Goal: Task Accomplishment & Management: Use online tool/utility

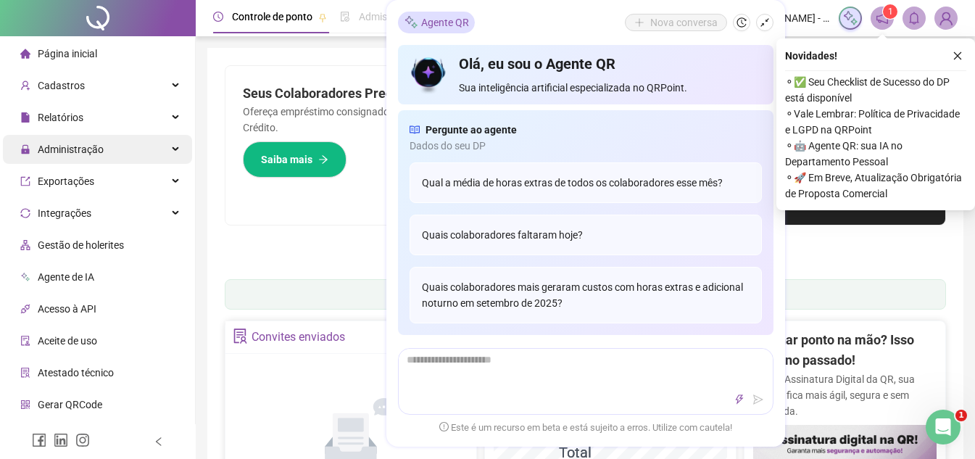
click at [93, 156] on span "Administração" at bounding box center [61, 149] width 83 height 29
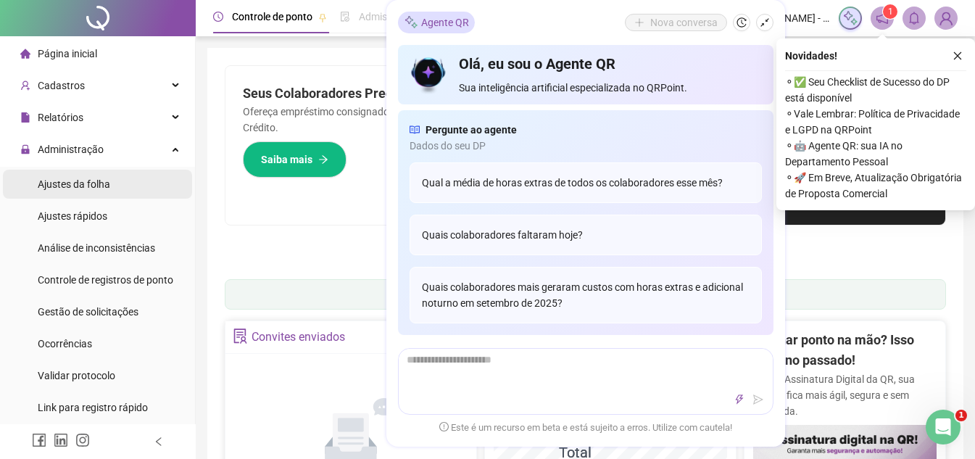
click at [91, 184] on span "Ajustes da folha" at bounding box center [74, 184] width 72 height 12
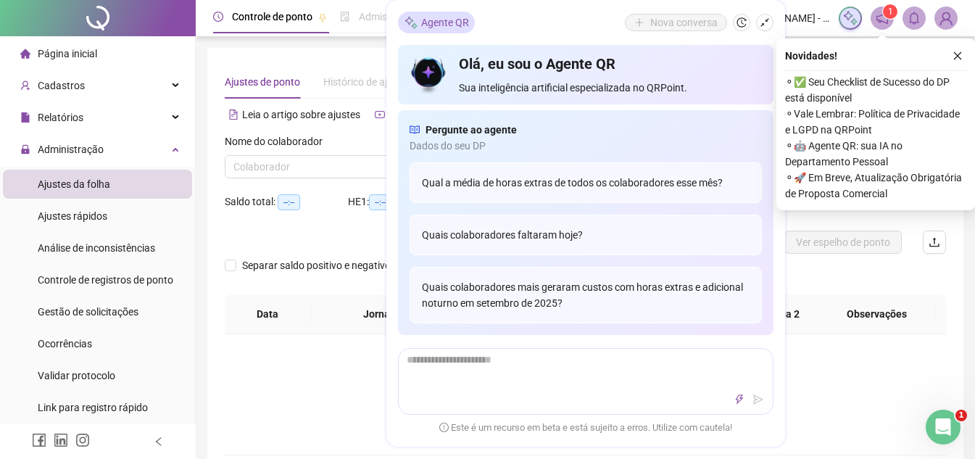
type input "**********"
click at [954, 54] on icon "close" at bounding box center [957, 56] width 10 height 10
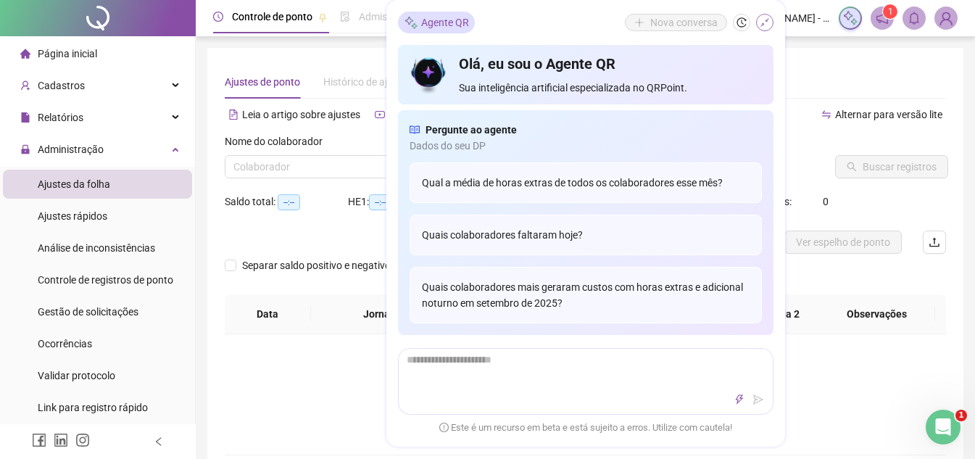
drag, startPoint x: 760, startPoint y: 34, endPoint x: 767, endPoint y: 28, distance: 9.2
click at [761, 33] on div "Agente QR Nova conversa Olá, eu sou o Agente QR Sua inteligência artificial esp…" at bounding box center [585, 223] width 399 height 446
click at [767, 25] on icon "shrink" at bounding box center [764, 22] width 10 height 10
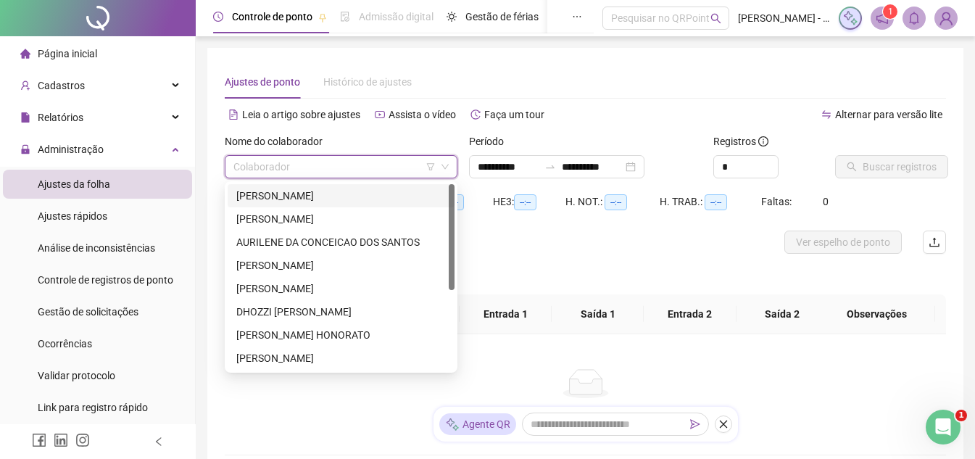
click at [409, 171] on input "search" at bounding box center [334, 167] width 202 height 22
click at [133, 306] on span "Gestão de solicitações" at bounding box center [88, 312] width 101 height 12
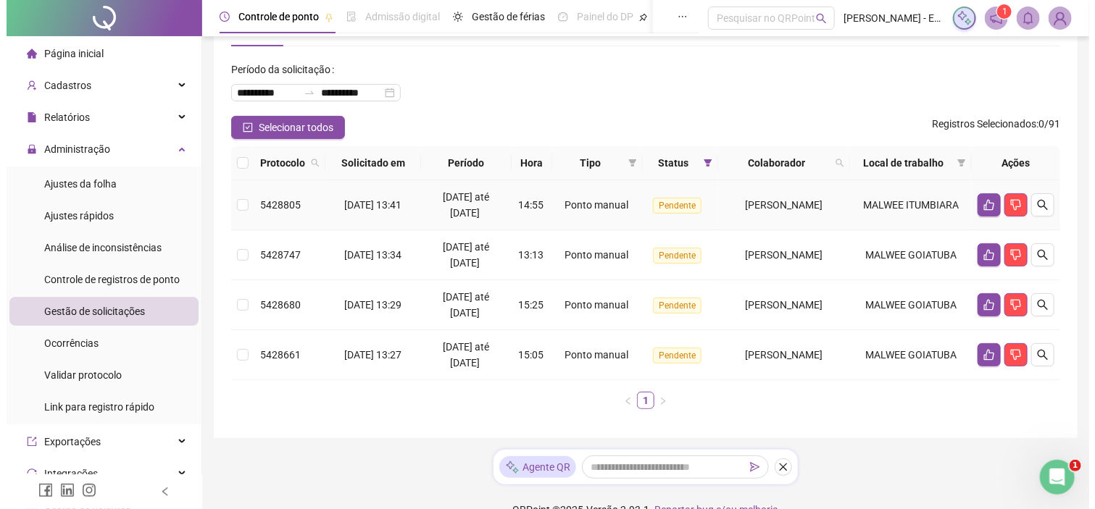
scroll to position [80, 0]
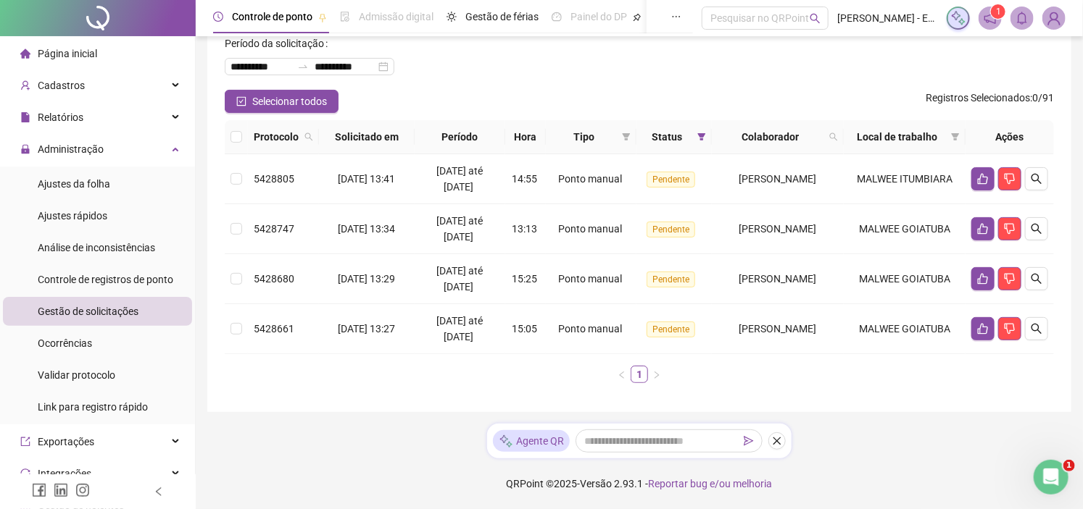
drag, startPoint x: 281, startPoint y: 104, endPoint x: 353, endPoint y: 116, distance: 72.7
click at [290, 104] on span "Selecionar todos" at bounding box center [289, 101] width 75 height 16
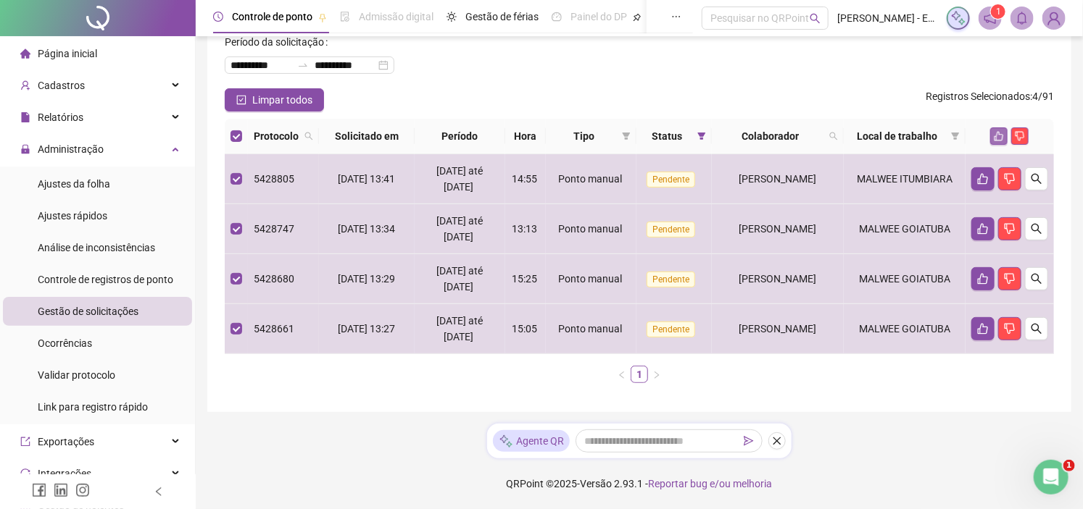
click at [985, 141] on icon "like" at bounding box center [998, 136] width 10 height 10
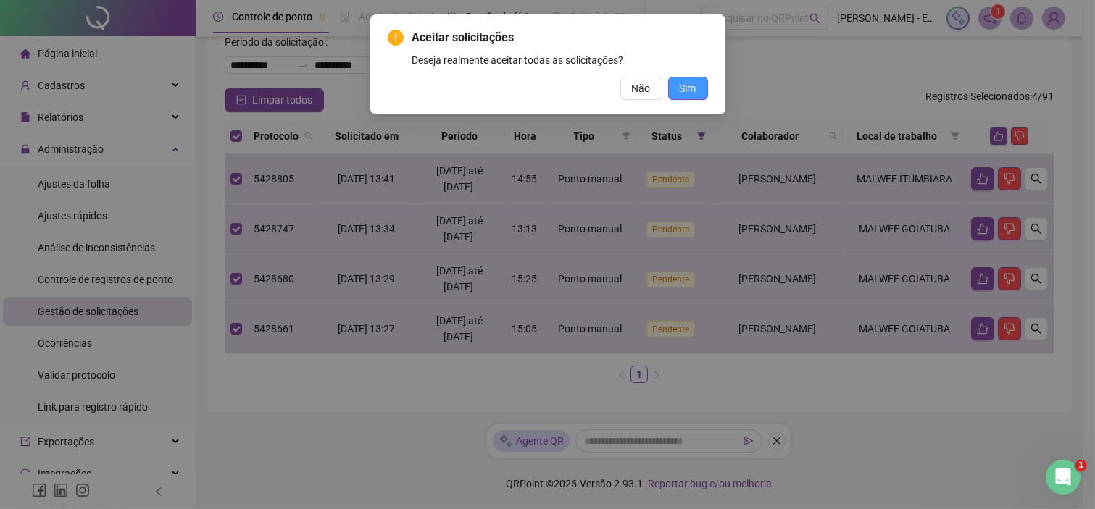
click at [690, 85] on span "Sim" at bounding box center [688, 88] width 17 height 16
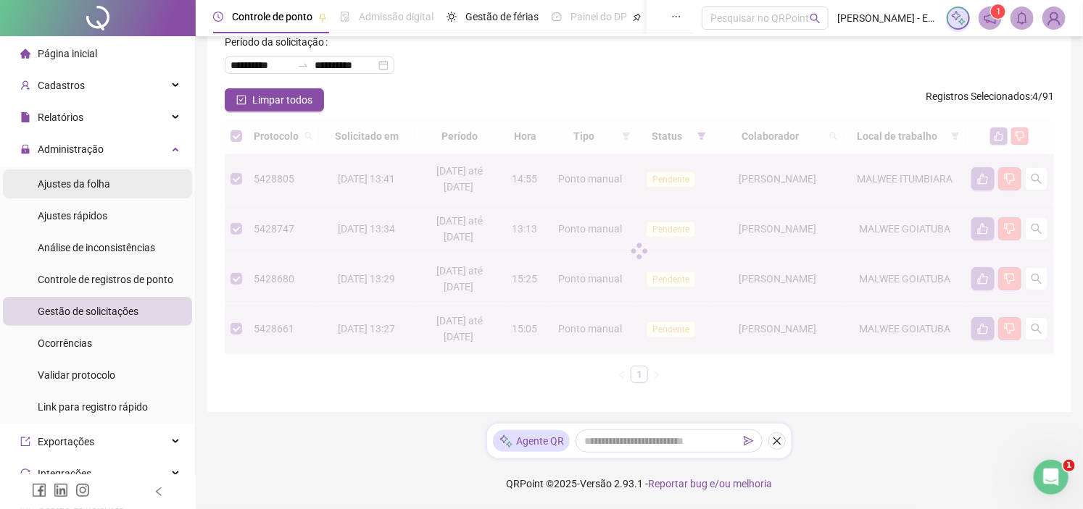
click at [133, 190] on li "Ajustes da folha" at bounding box center [97, 184] width 189 height 29
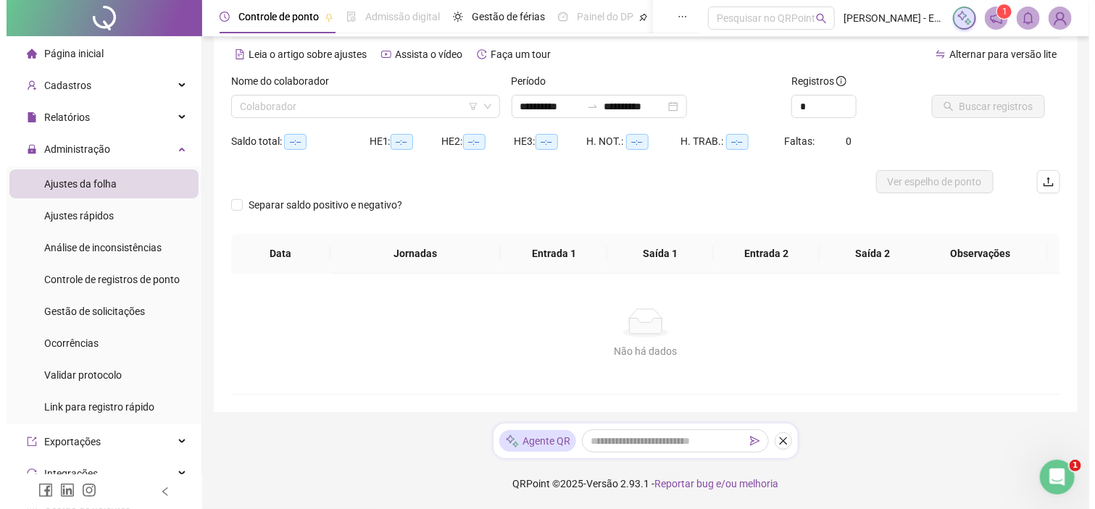
scroll to position [60, 0]
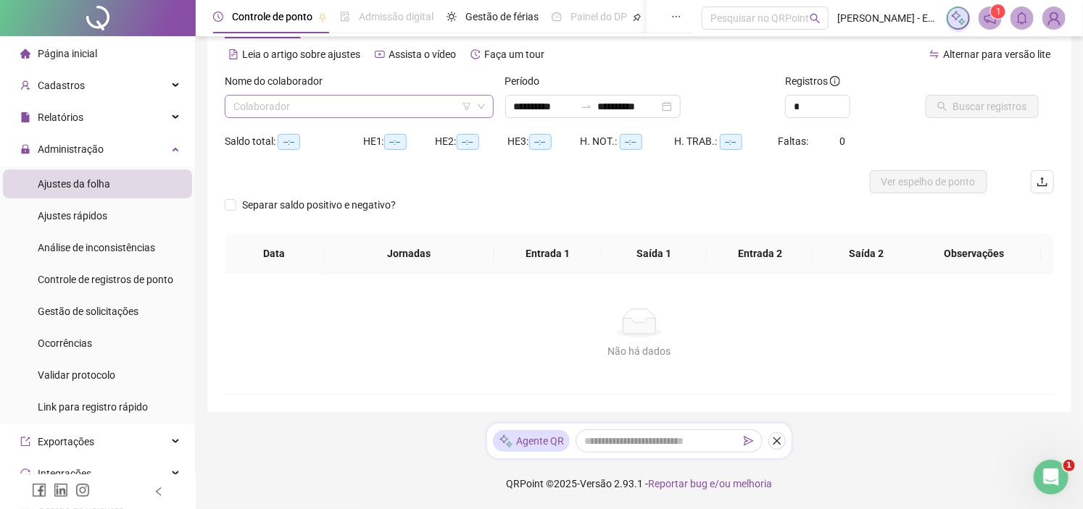
click at [408, 106] on input "search" at bounding box center [352, 107] width 238 height 22
type input "**********"
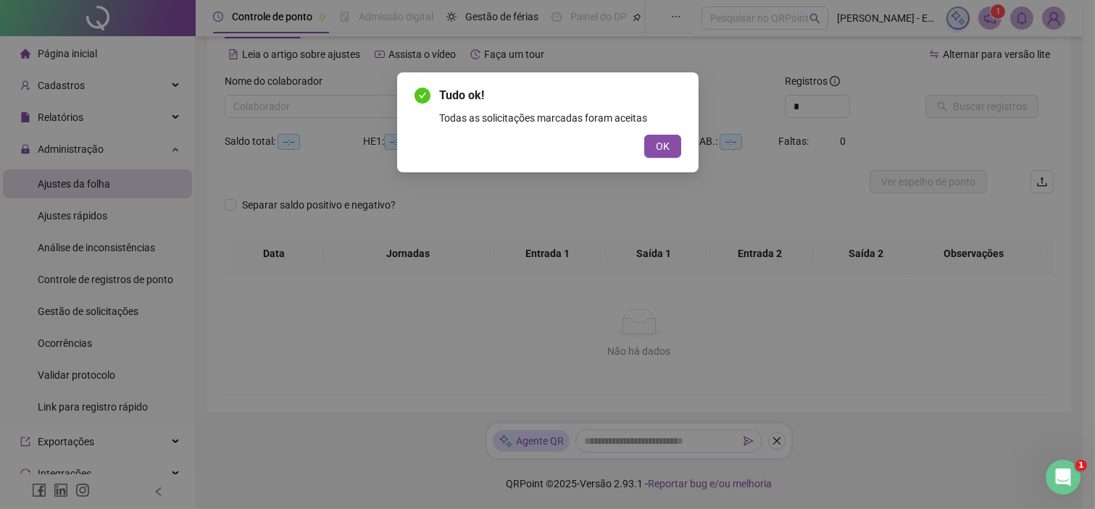
drag, startPoint x: 322, startPoint y: 136, endPoint x: 358, endPoint y: 128, distance: 36.9
click at [323, 136] on div "Tudo ok! Todas as solicitações marcadas foram aceitas OK" at bounding box center [547, 254] width 1095 height 509
click at [670, 143] on button "OK" at bounding box center [662, 146] width 37 height 23
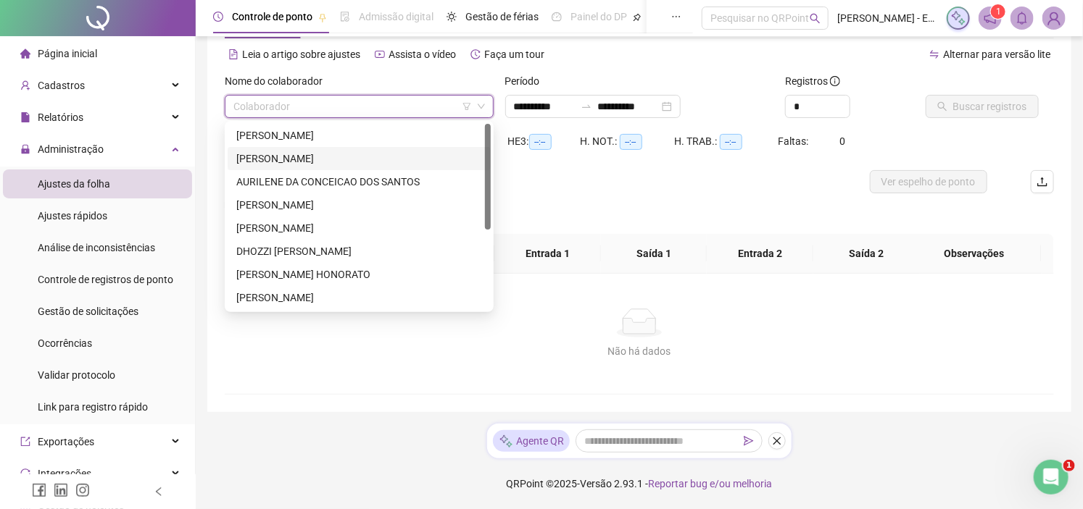
drag, startPoint x: 389, startPoint y: 116, endPoint x: 374, endPoint y: 117, distance: 15.3
click at [388, 117] on input "search" at bounding box center [352, 107] width 238 height 22
drag, startPoint x: 307, startPoint y: 128, endPoint x: 384, endPoint y: 123, distance: 76.9
click at [309, 132] on div "[PERSON_NAME]" at bounding box center [359, 136] width 246 height 16
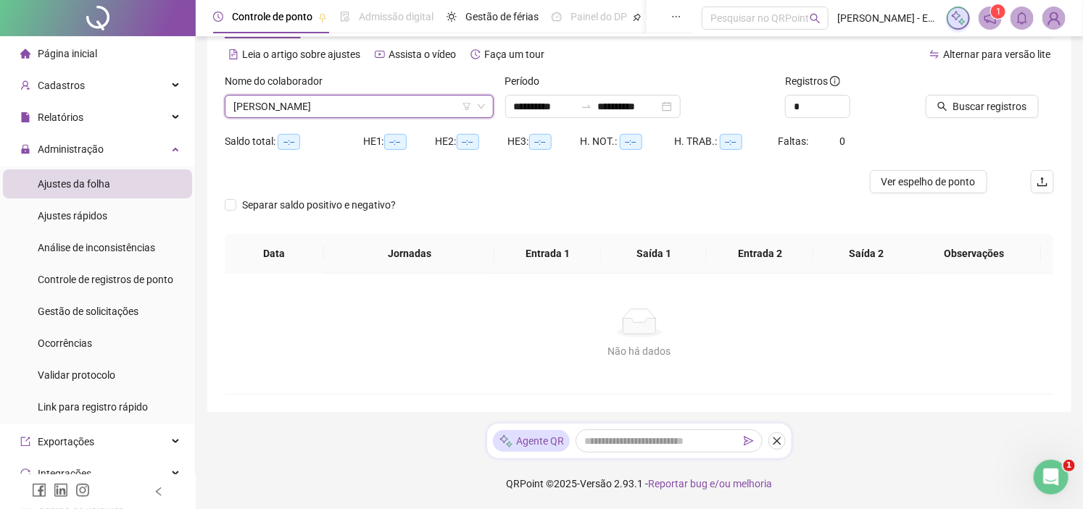
click at [591, 85] on div "Período" at bounding box center [639, 84] width 269 height 22
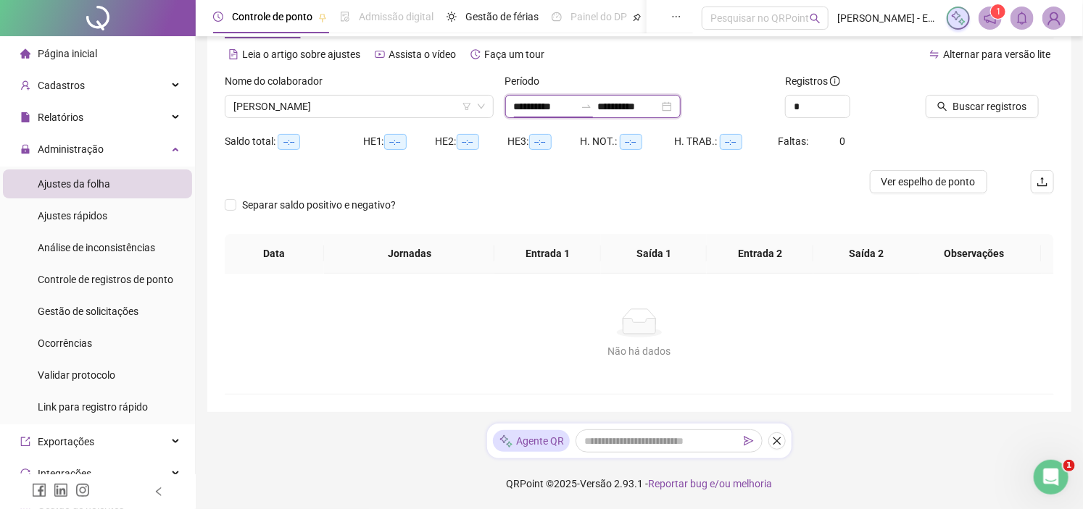
click at [561, 99] on input "**********" at bounding box center [544, 107] width 61 height 16
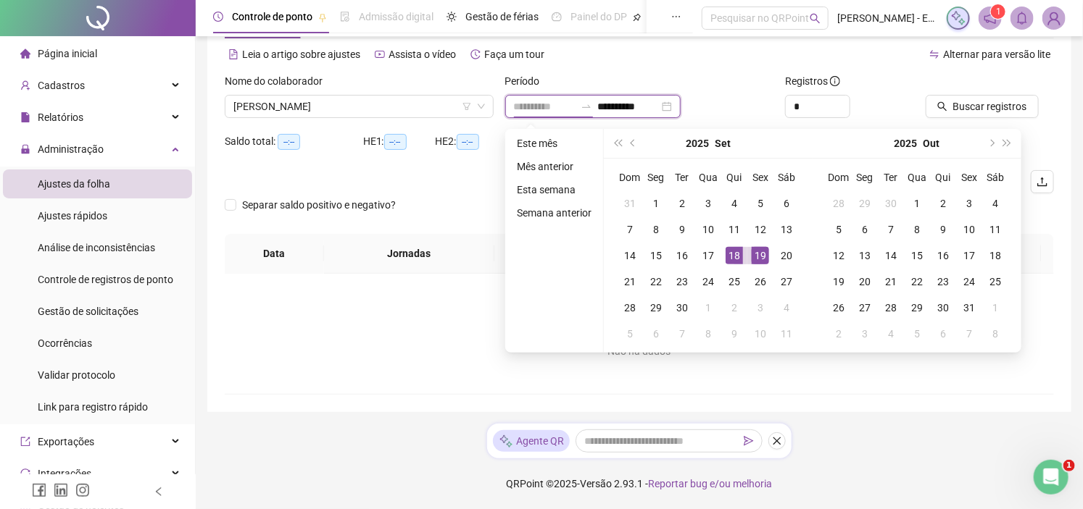
type input "**********"
click at [739, 255] on div "18" at bounding box center [733, 255] width 17 height 17
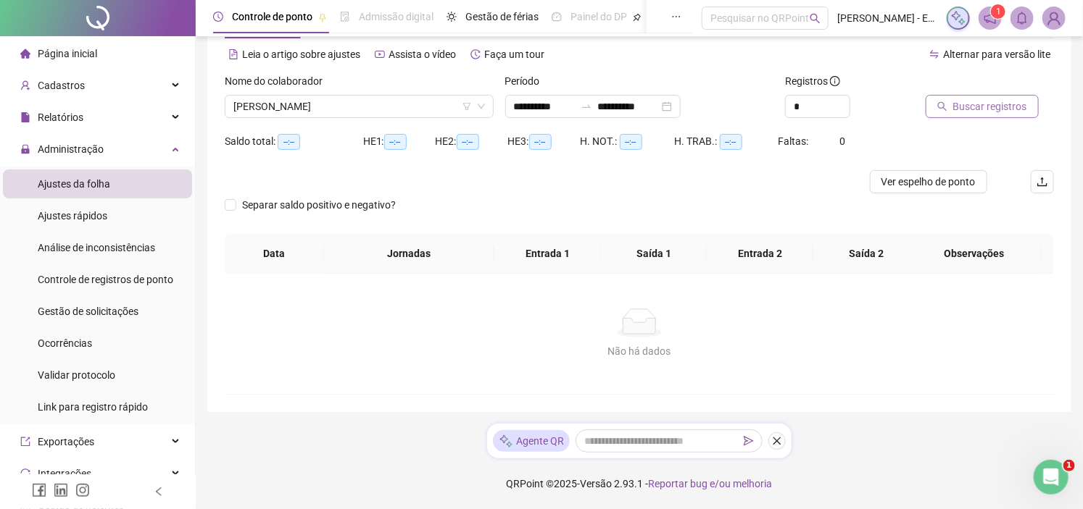
click at [951, 113] on button "Buscar registros" at bounding box center [981, 106] width 113 height 23
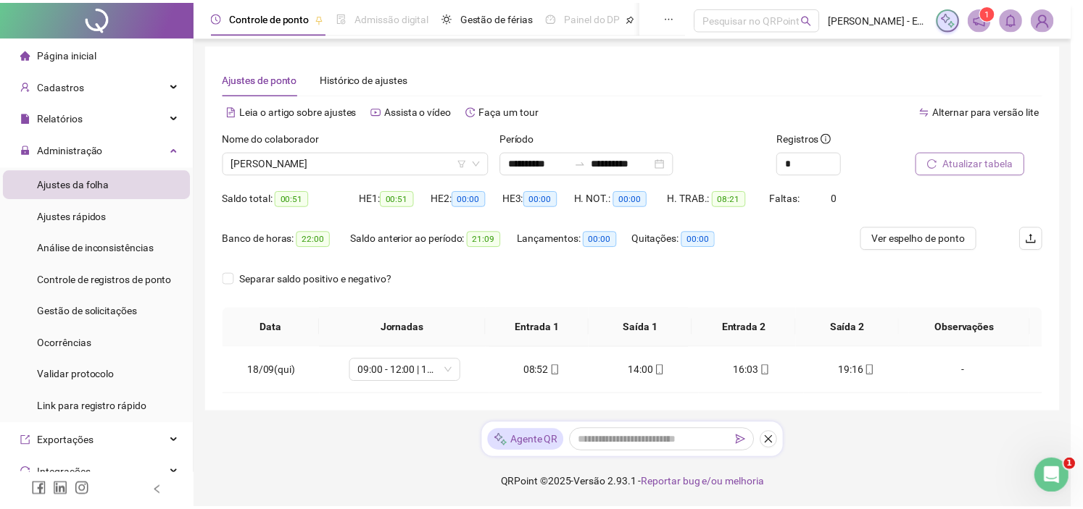
scroll to position [3, 0]
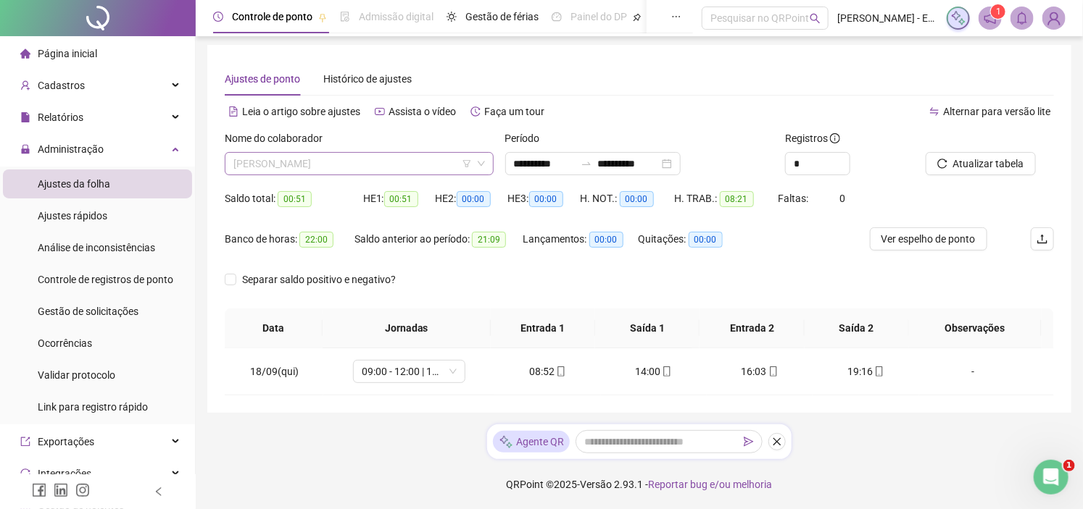
click at [407, 162] on span "[PERSON_NAME]" at bounding box center [358, 164] width 251 height 22
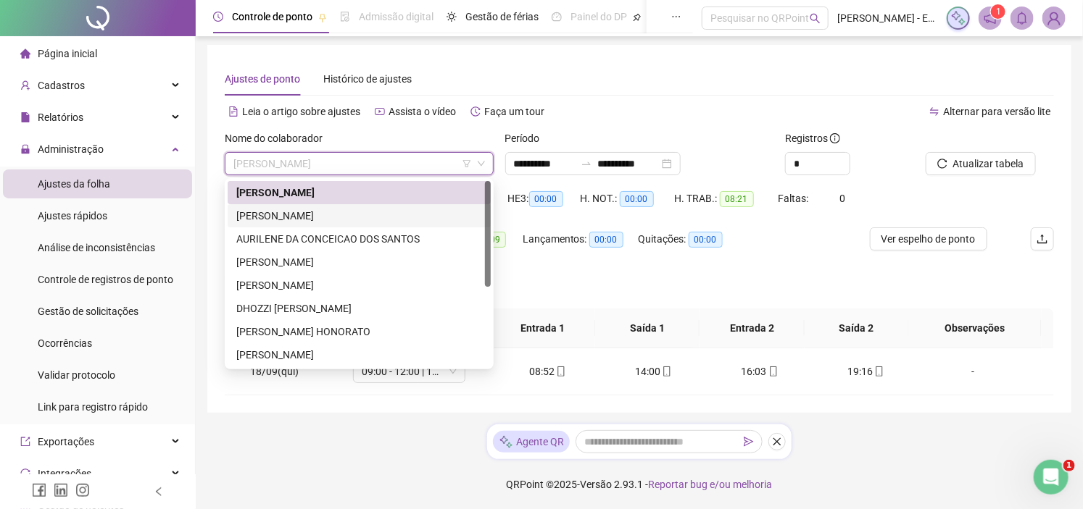
drag, startPoint x: 325, startPoint y: 218, endPoint x: 364, endPoint y: 210, distance: 39.9
click at [329, 218] on div "[PERSON_NAME]" at bounding box center [359, 216] width 246 height 16
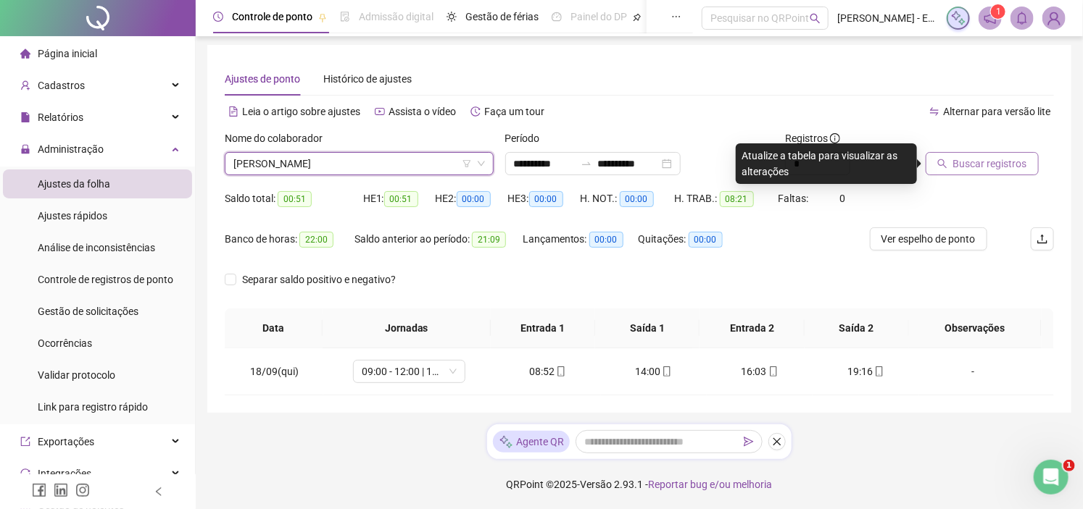
click at [962, 171] on button "Buscar registros" at bounding box center [981, 163] width 113 height 23
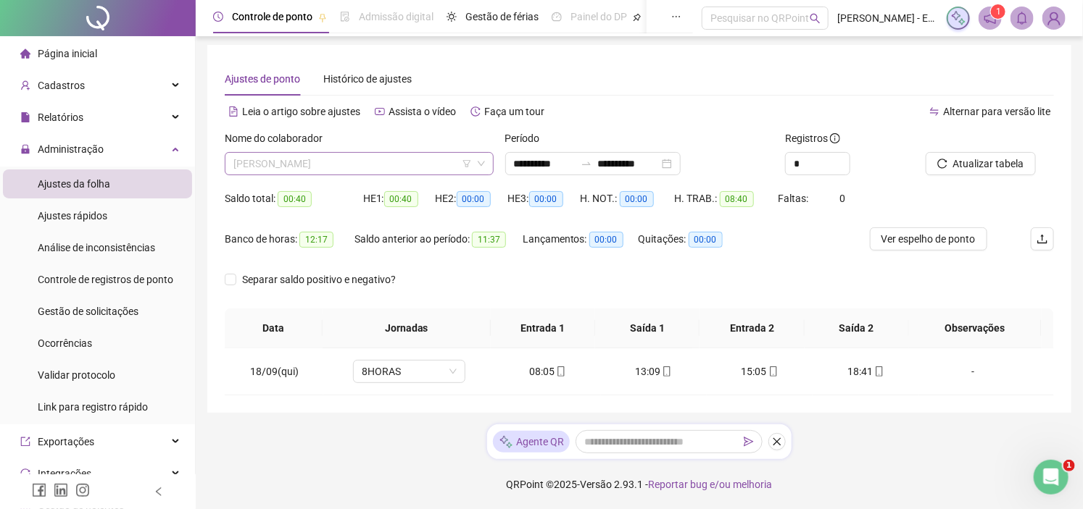
click at [442, 156] on span "[PERSON_NAME]" at bounding box center [358, 164] width 251 height 22
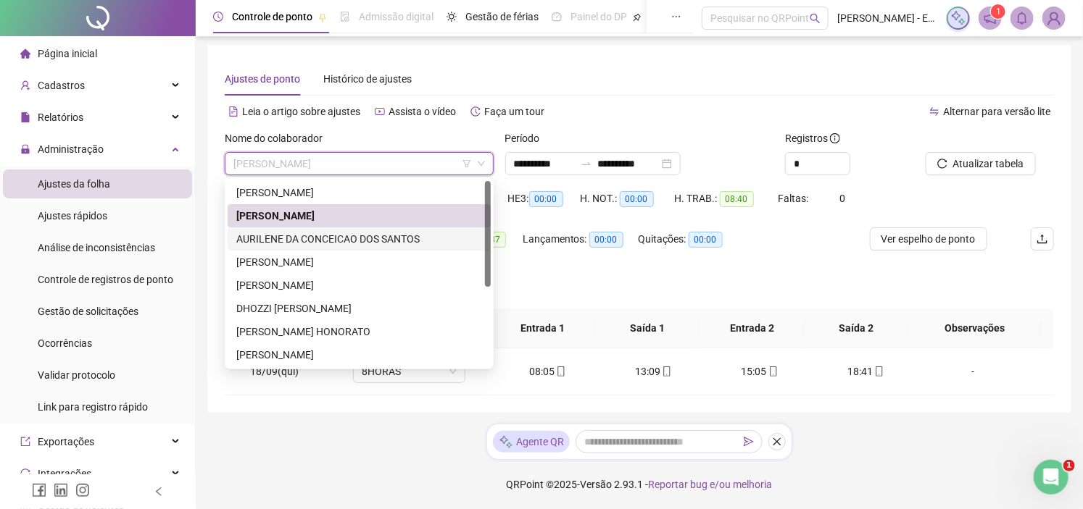
click at [382, 241] on div "AURILENE DA CONCEICAO DOS SANTOS" at bounding box center [359, 239] width 246 height 16
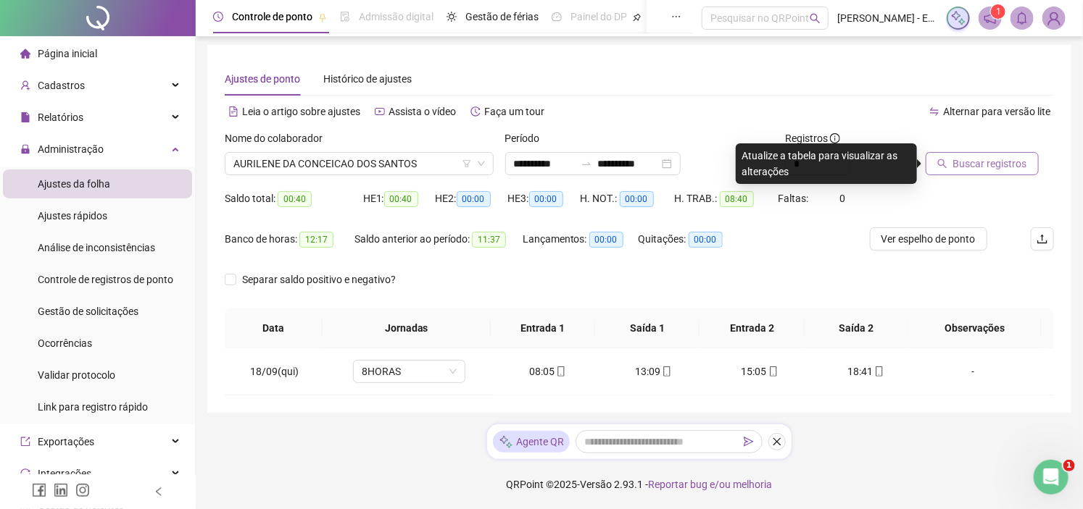
click at [979, 164] on span "Buscar registros" at bounding box center [990, 164] width 74 height 16
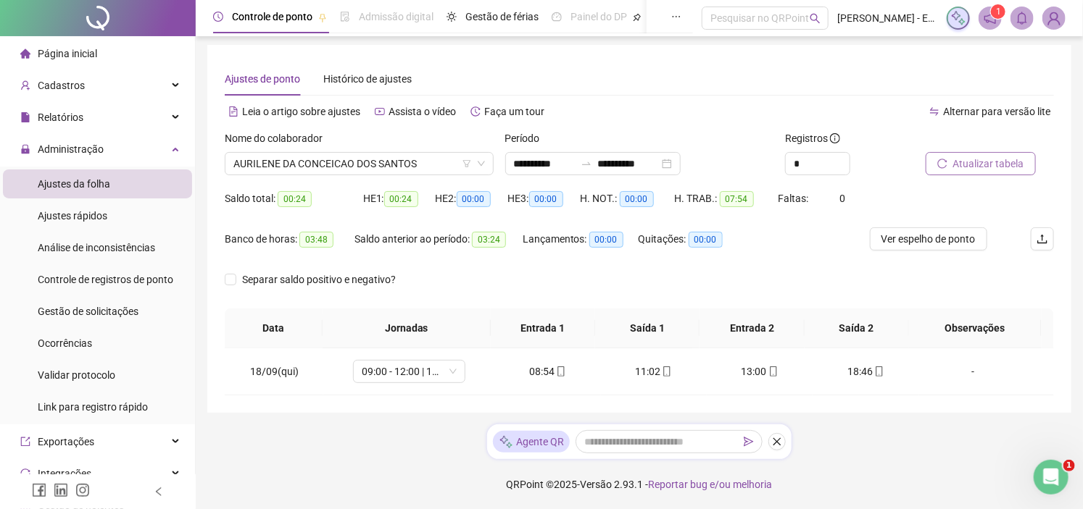
click at [368, 180] on div "Nome do colaborador AURILENE DA CONCEICAO DOS SANTOS" at bounding box center [359, 158] width 280 height 57
click at [363, 162] on span "AURILENE DA CONCEICAO DOS SANTOS" at bounding box center [358, 164] width 251 height 22
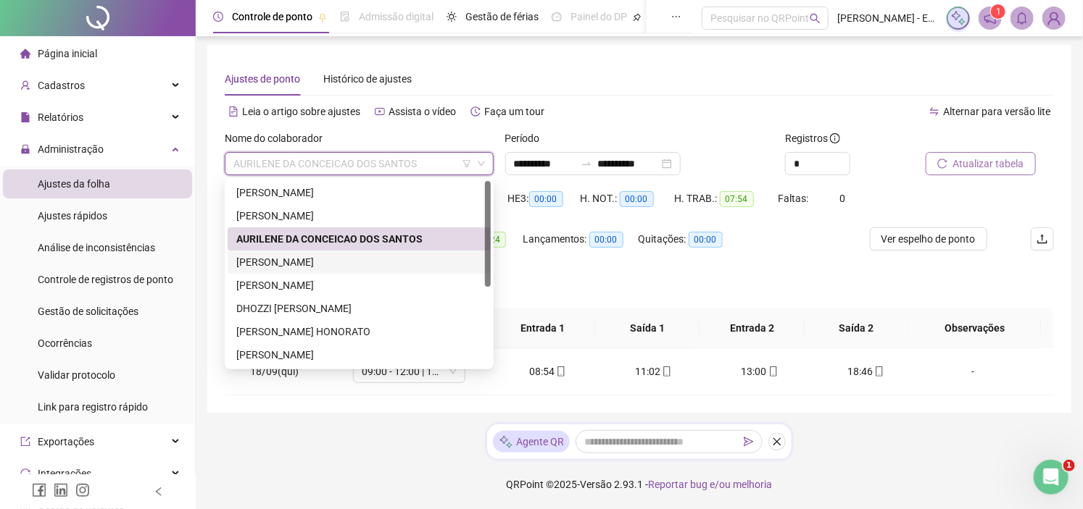
drag, startPoint x: 270, startPoint y: 259, endPoint x: 599, endPoint y: 194, distance: 335.4
click at [267, 262] on div "[PERSON_NAME]" at bounding box center [359, 262] width 246 height 16
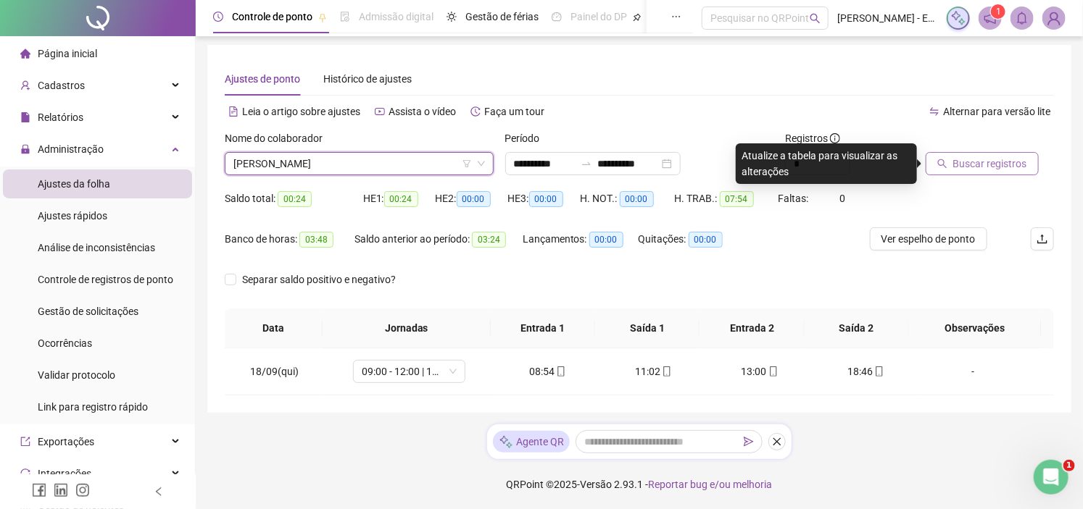
click at [977, 159] on span "Buscar registros" at bounding box center [990, 164] width 74 height 16
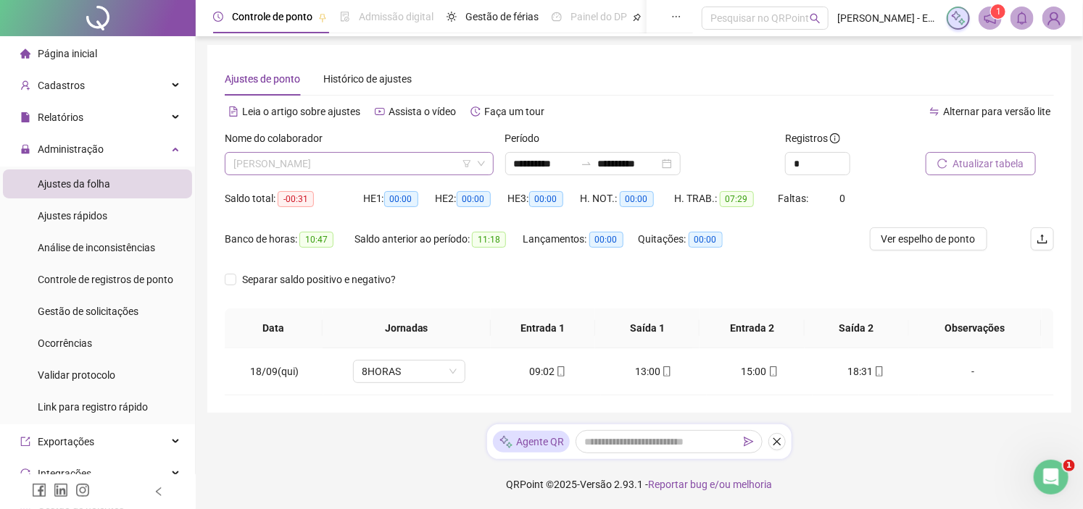
click at [389, 155] on span "[PERSON_NAME]" at bounding box center [358, 164] width 251 height 22
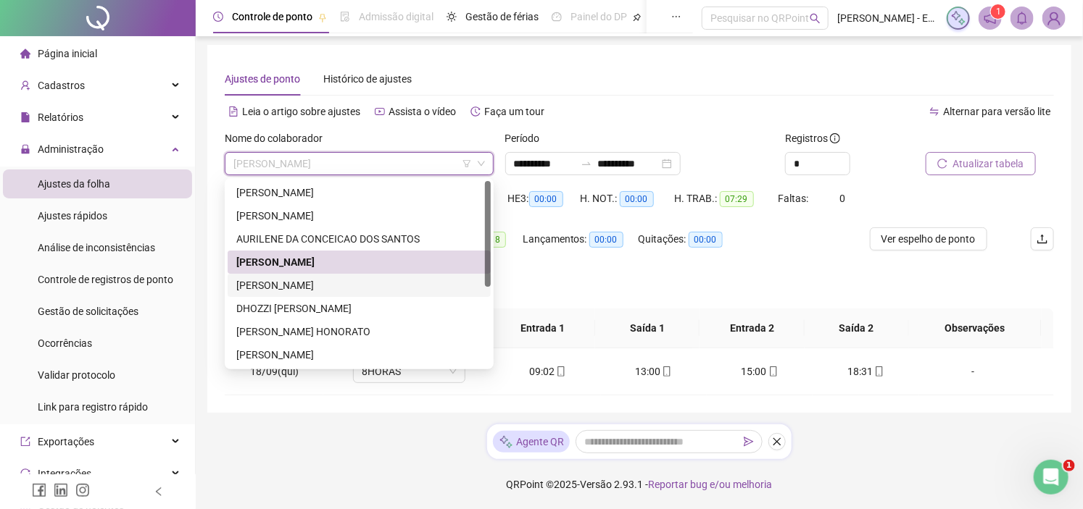
drag, startPoint x: 284, startPoint y: 283, endPoint x: 629, endPoint y: 220, distance: 350.8
click at [283, 283] on div "[PERSON_NAME]" at bounding box center [359, 286] width 246 height 16
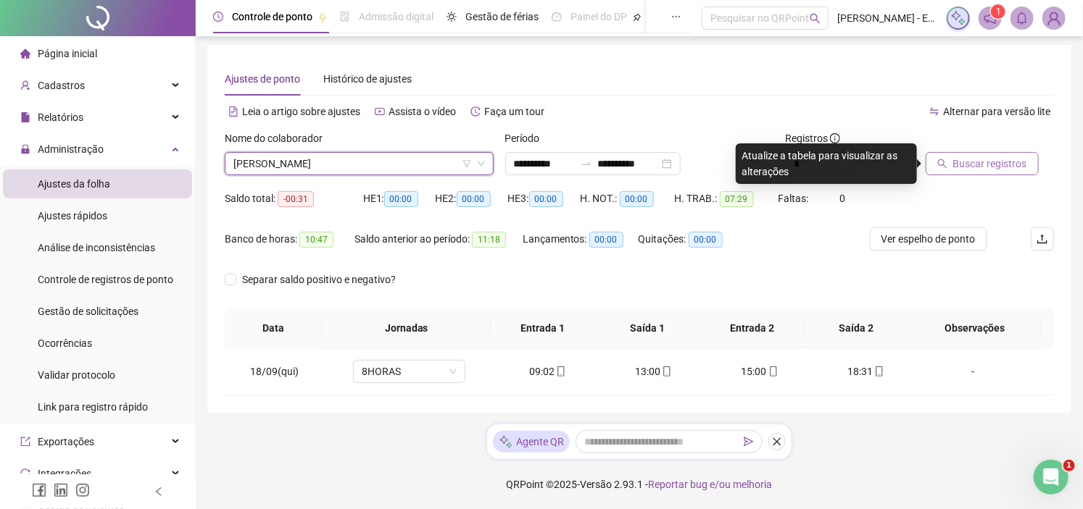
click at [985, 160] on span "Buscar registros" at bounding box center [990, 164] width 74 height 16
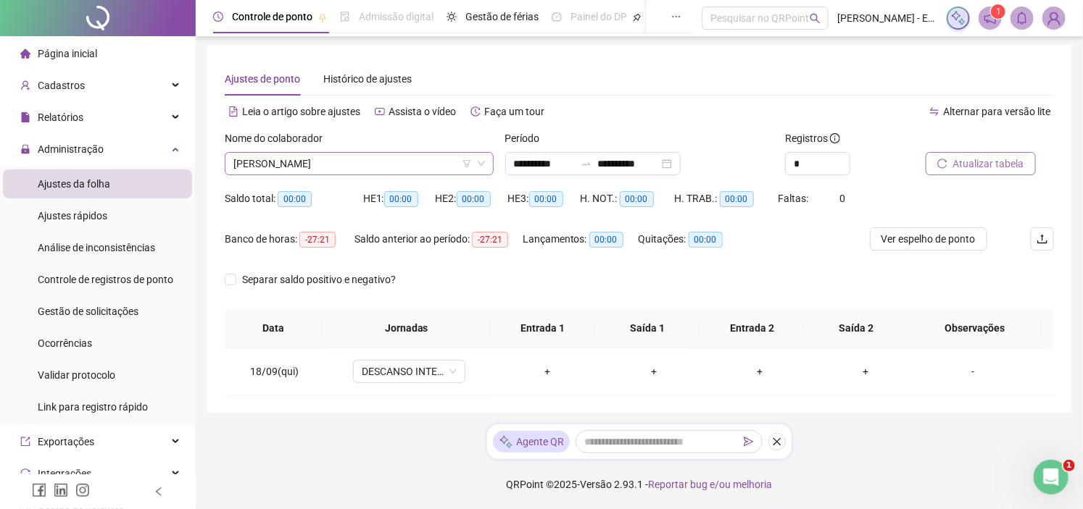
click at [394, 164] on span "[PERSON_NAME]" at bounding box center [358, 164] width 251 height 22
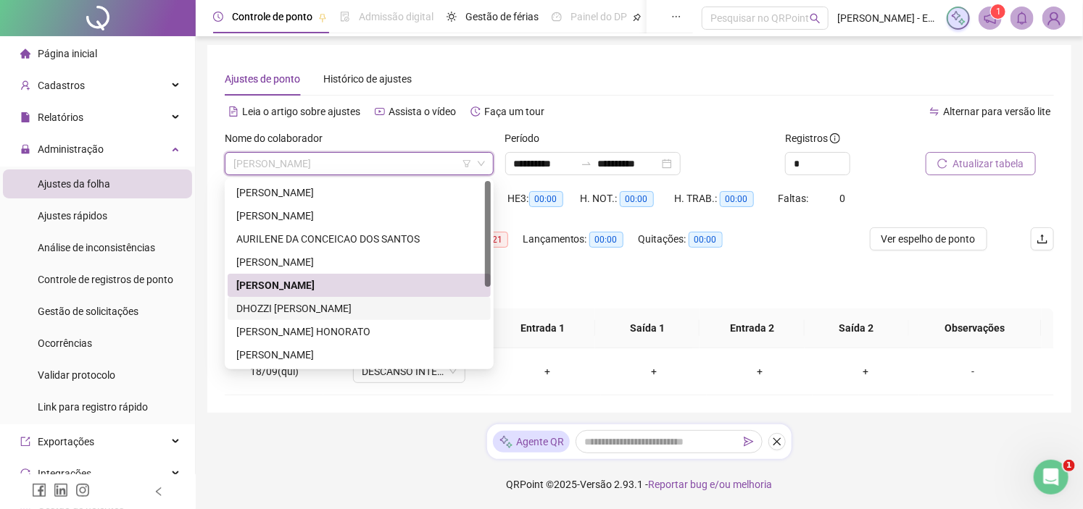
drag, startPoint x: 281, startPoint y: 312, endPoint x: 578, endPoint y: 249, distance: 303.7
click at [280, 312] on div "DHOZZI [PERSON_NAME]" at bounding box center [359, 309] width 246 height 16
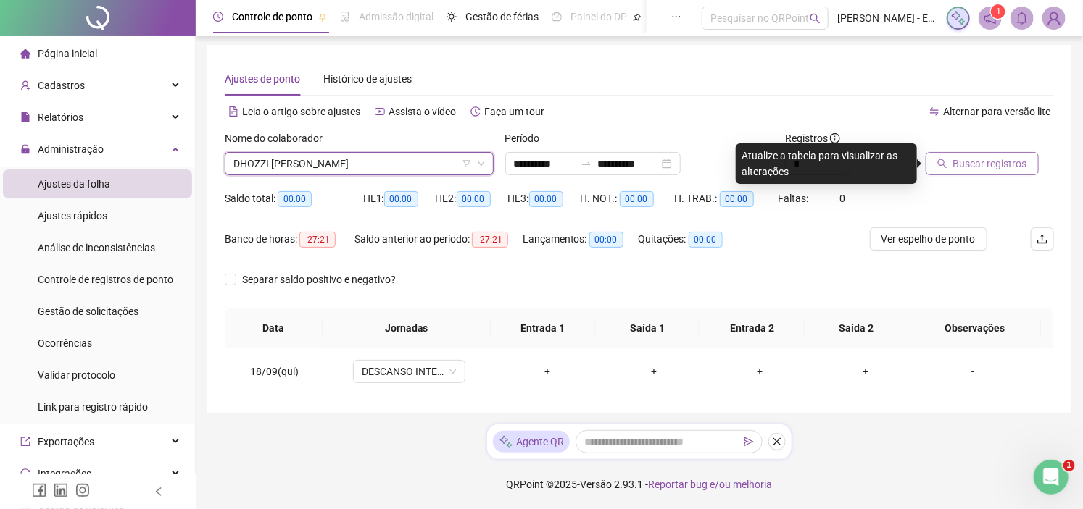
click at [985, 172] on button "Buscar registros" at bounding box center [981, 163] width 113 height 23
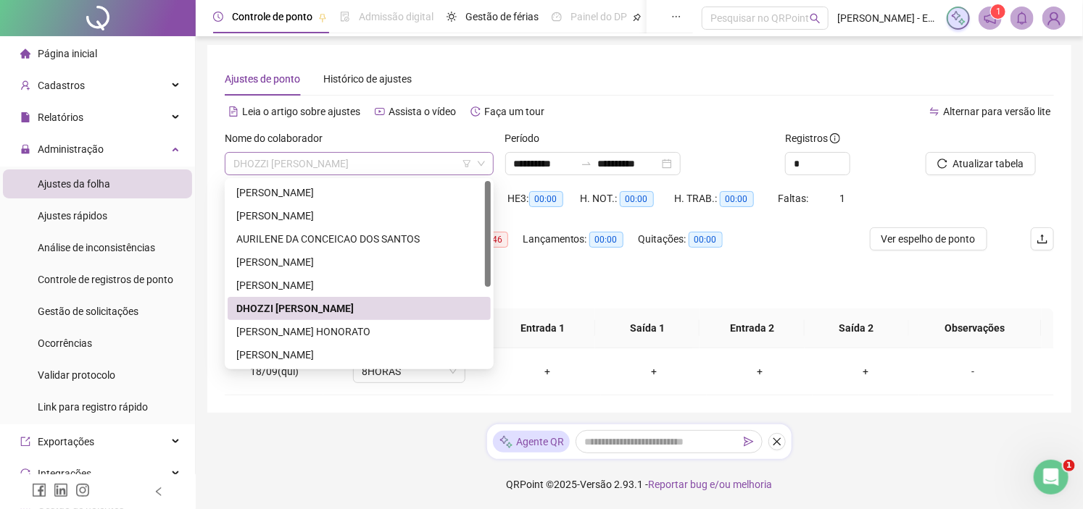
click at [407, 162] on span "DHOZZI [PERSON_NAME]" at bounding box center [358, 164] width 251 height 22
click at [272, 330] on div "[PERSON_NAME] HONORATO" at bounding box center [359, 332] width 246 height 16
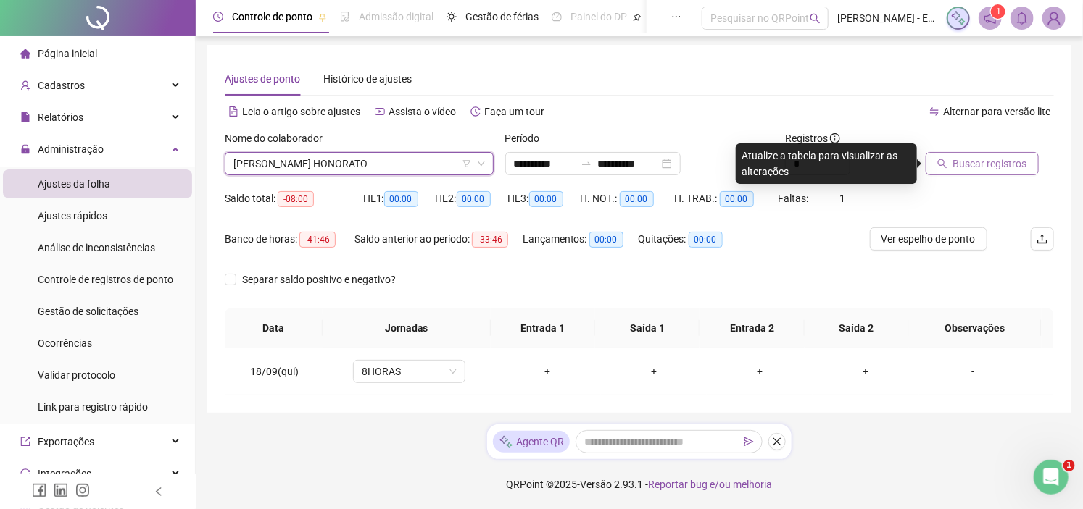
click at [964, 168] on span "Buscar registros" at bounding box center [990, 164] width 74 height 16
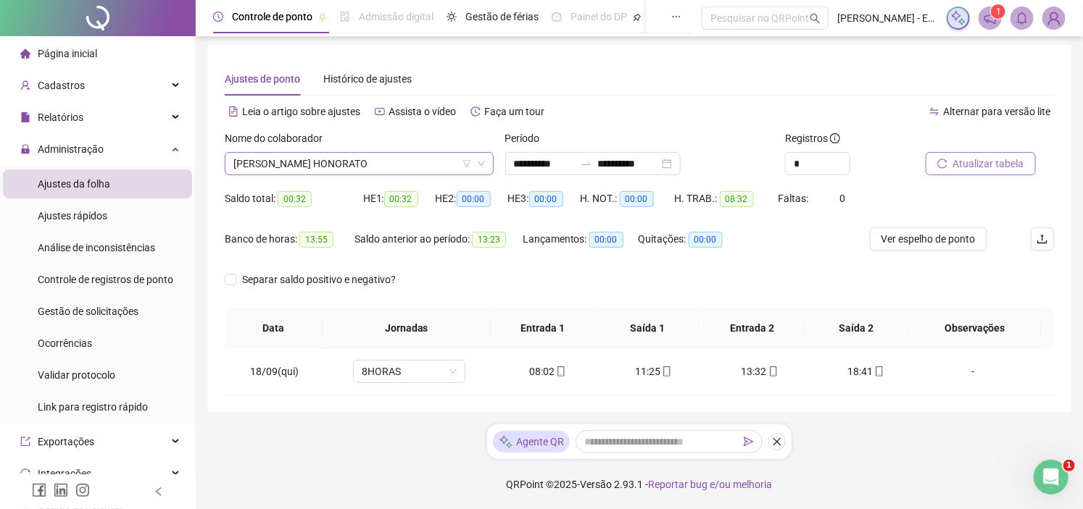
click at [409, 163] on span "[PERSON_NAME] HONORATO" at bounding box center [358, 164] width 251 height 22
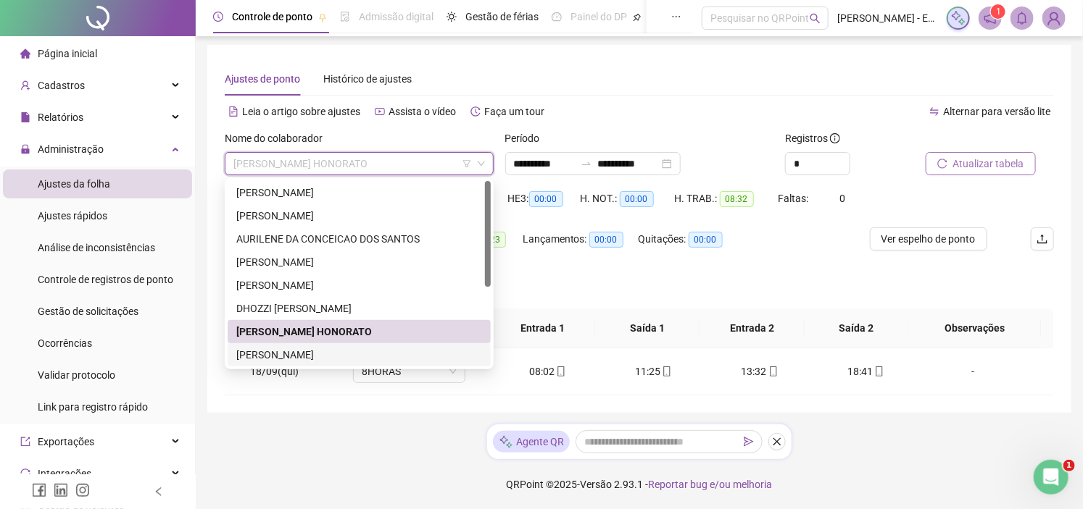
drag, startPoint x: 309, startPoint y: 349, endPoint x: 584, endPoint y: 280, distance: 283.1
click at [309, 347] on div "[PERSON_NAME]" at bounding box center [359, 355] width 246 height 16
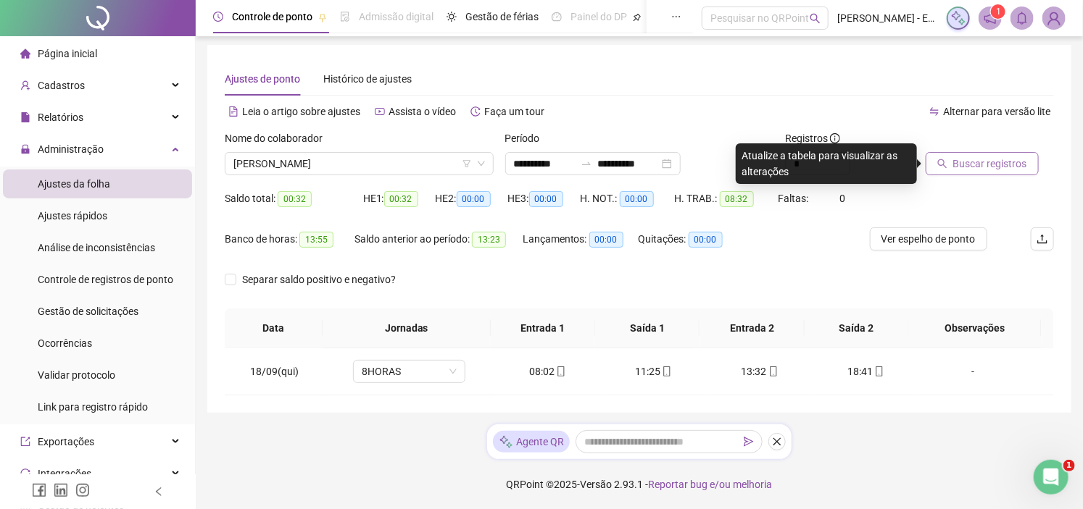
click at [985, 162] on span "Buscar registros" at bounding box center [990, 164] width 74 height 16
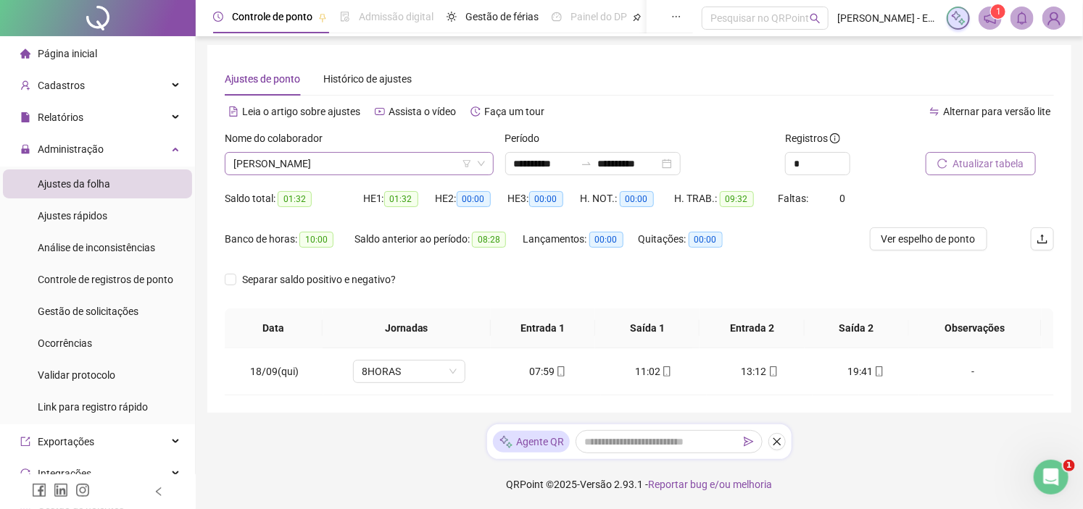
click at [375, 164] on span "[PERSON_NAME]" at bounding box center [358, 164] width 251 height 22
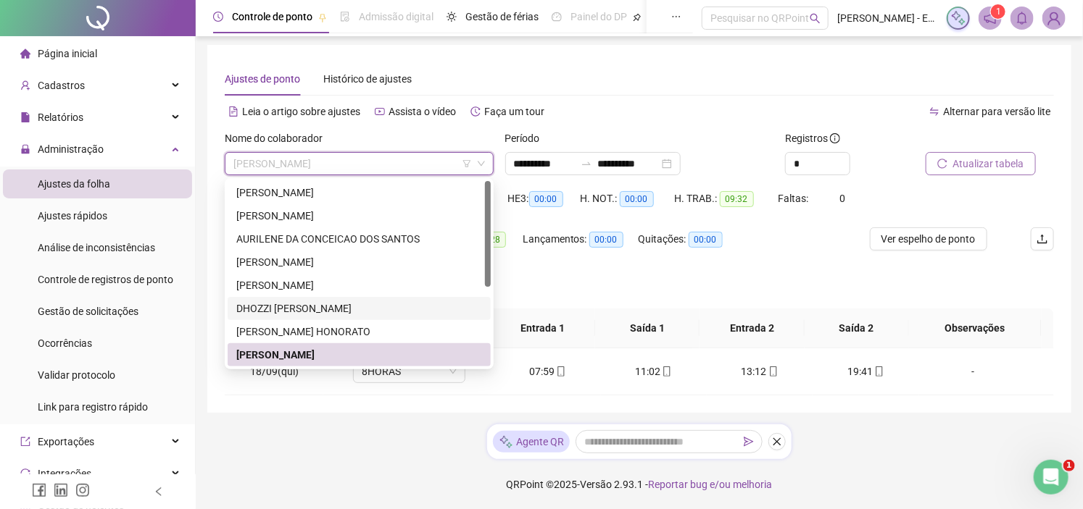
scroll to position [80, 0]
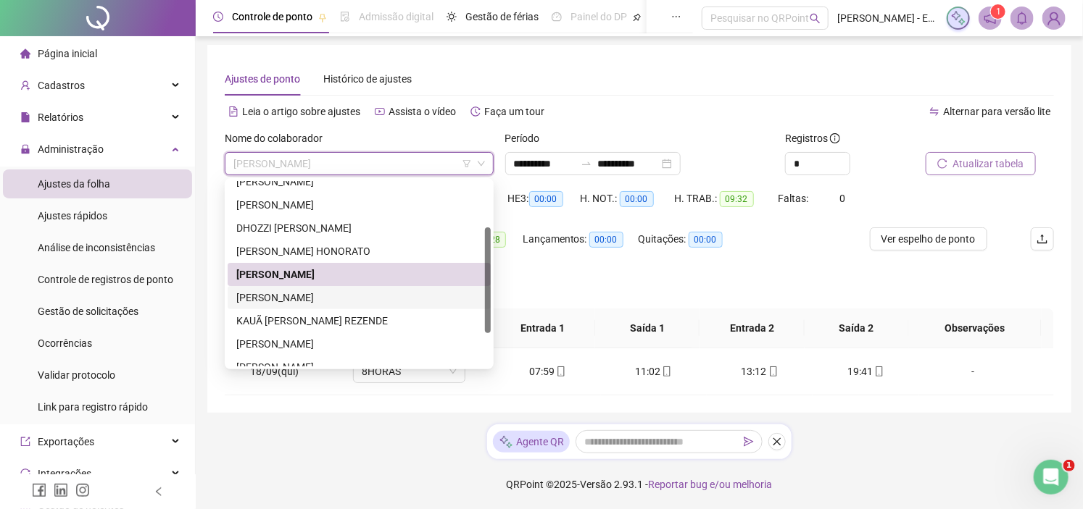
click at [338, 292] on div "[PERSON_NAME]" at bounding box center [359, 298] width 246 height 16
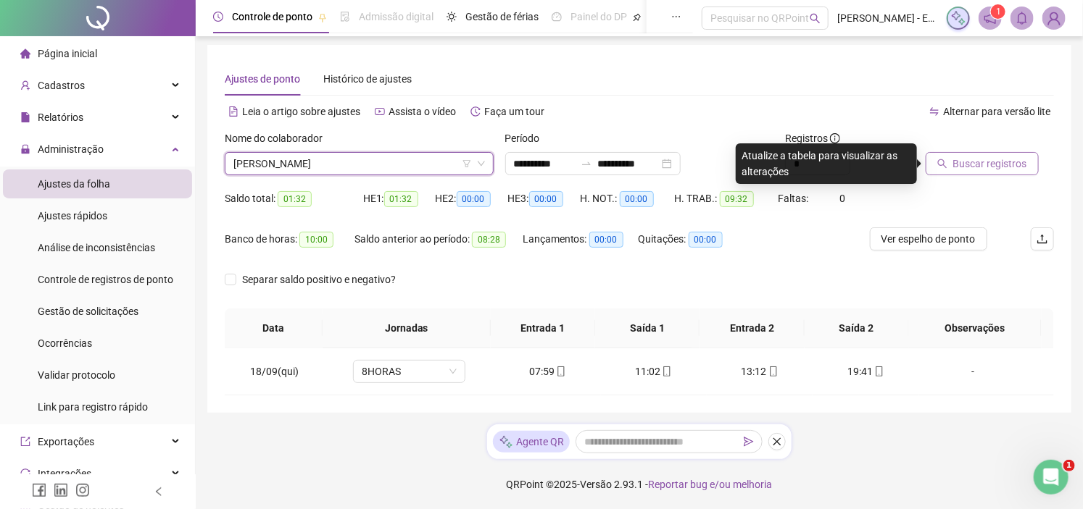
click at [974, 160] on span "Buscar registros" at bounding box center [990, 164] width 74 height 16
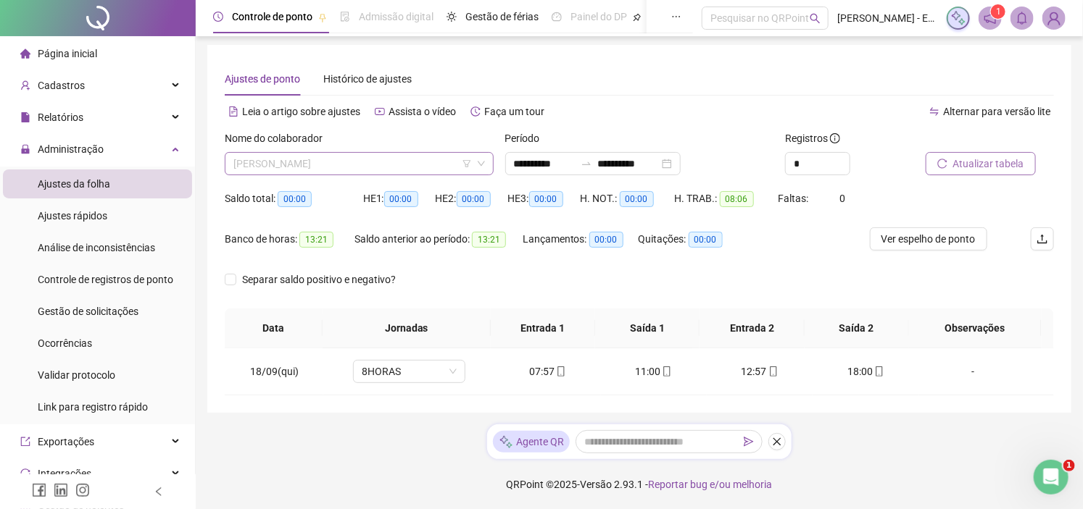
click at [317, 174] on span "[PERSON_NAME]" at bounding box center [358, 164] width 251 height 22
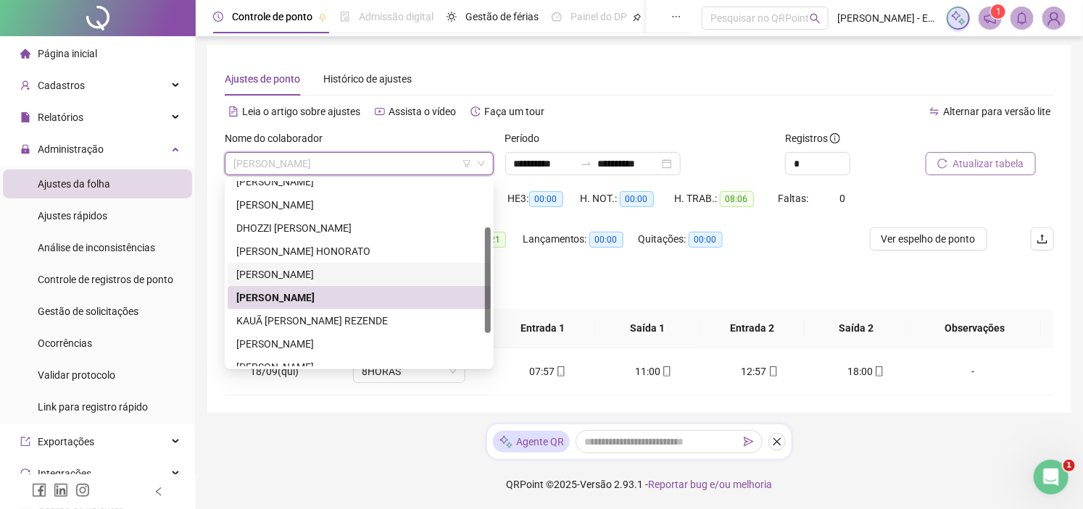
scroll to position [139, 0]
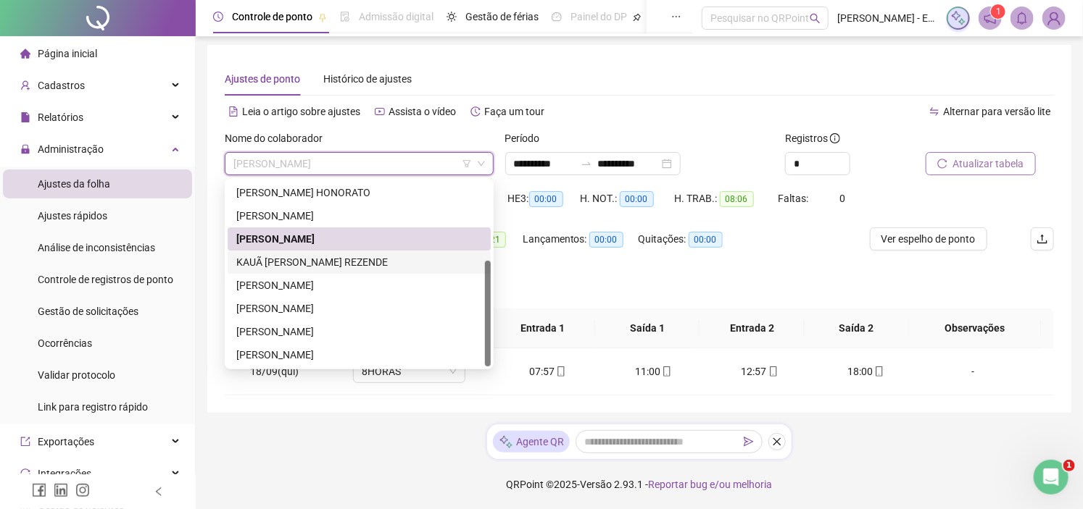
click at [306, 259] on div "KAUÃ [PERSON_NAME] REZENDE" at bounding box center [359, 262] width 246 height 16
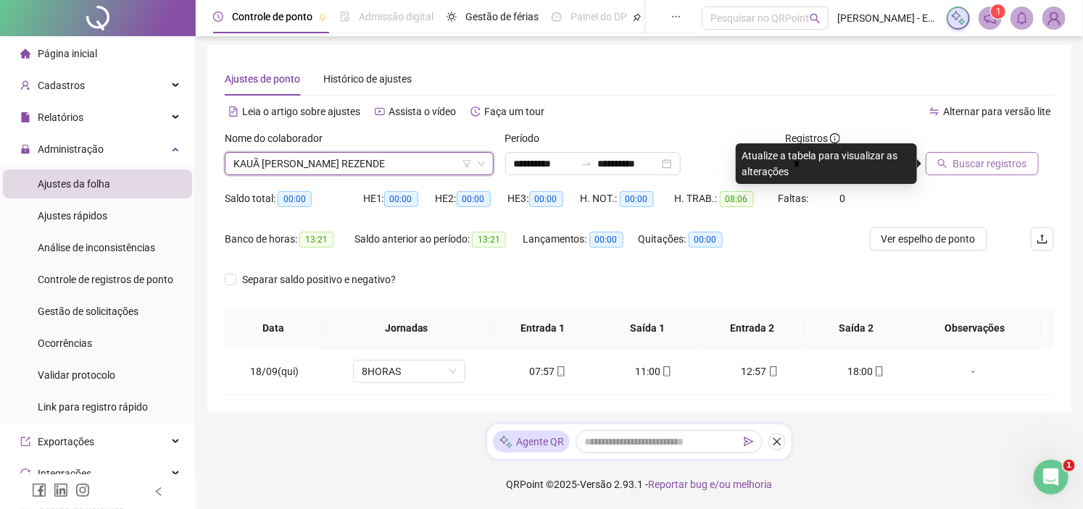
click at [971, 164] on span "Buscar registros" at bounding box center [990, 164] width 74 height 16
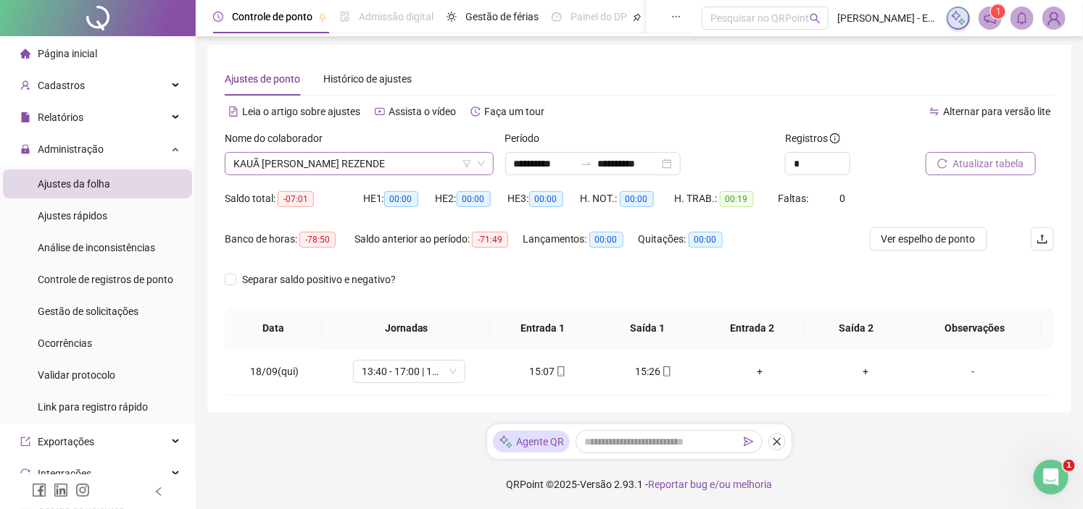
click at [433, 170] on span "KAUÃ [PERSON_NAME] REZENDE" at bounding box center [358, 164] width 251 height 22
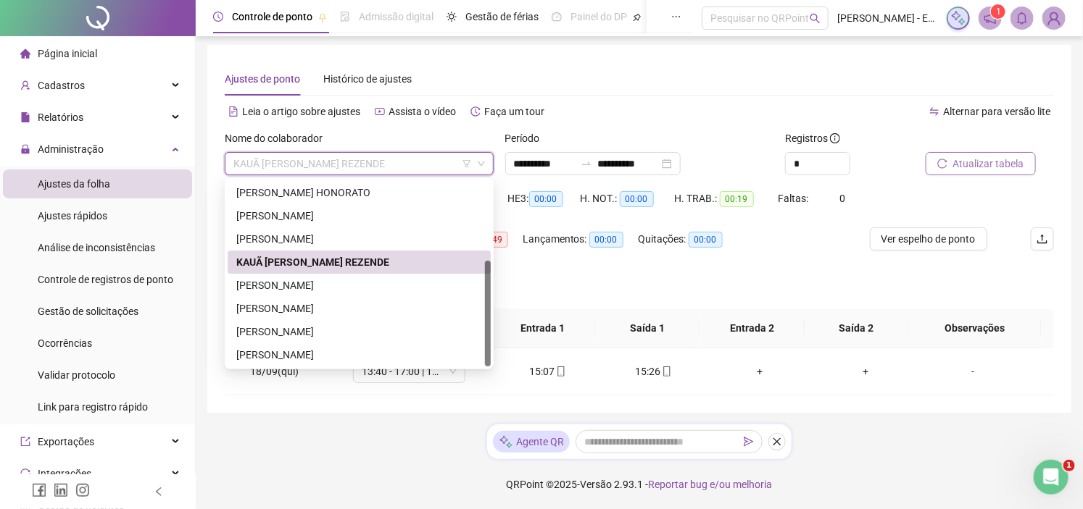
click at [316, 272] on div "KAUÃ [PERSON_NAME] REZENDE" at bounding box center [359, 262] width 263 height 23
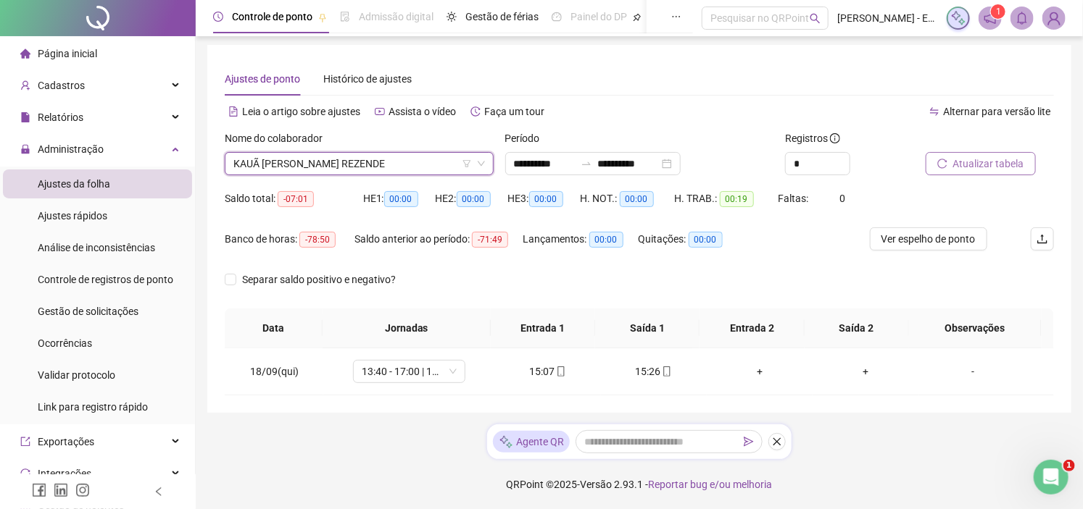
click at [935, 156] on button "Atualizar tabela" at bounding box center [980, 163] width 110 height 23
click at [332, 171] on span "KAUÃ [PERSON_NAME] REZENDE" at bounding box center [358, 164] width 251 height 22
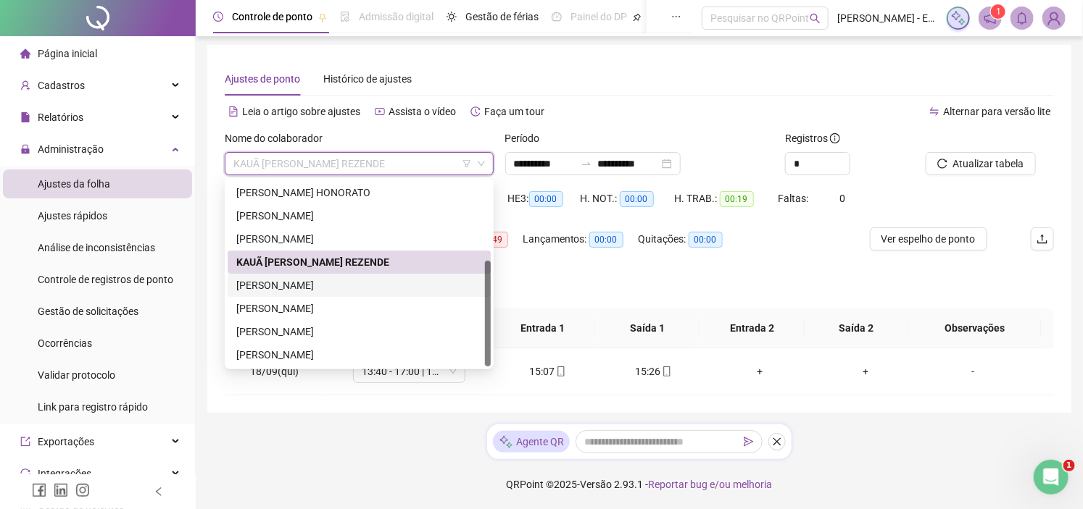
click at [333, 286] on div "[PERSON_NAME]" at bounding box center [359, 286] width 246 height 16
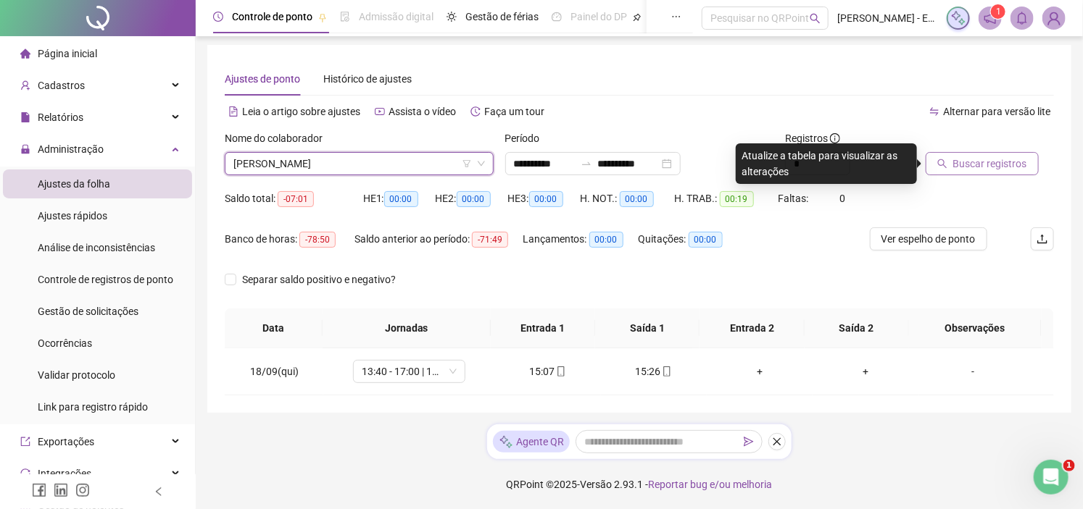
click at [983, 162] on span "Buscar registros" at bounding box center [990, 164] width 74 height 16
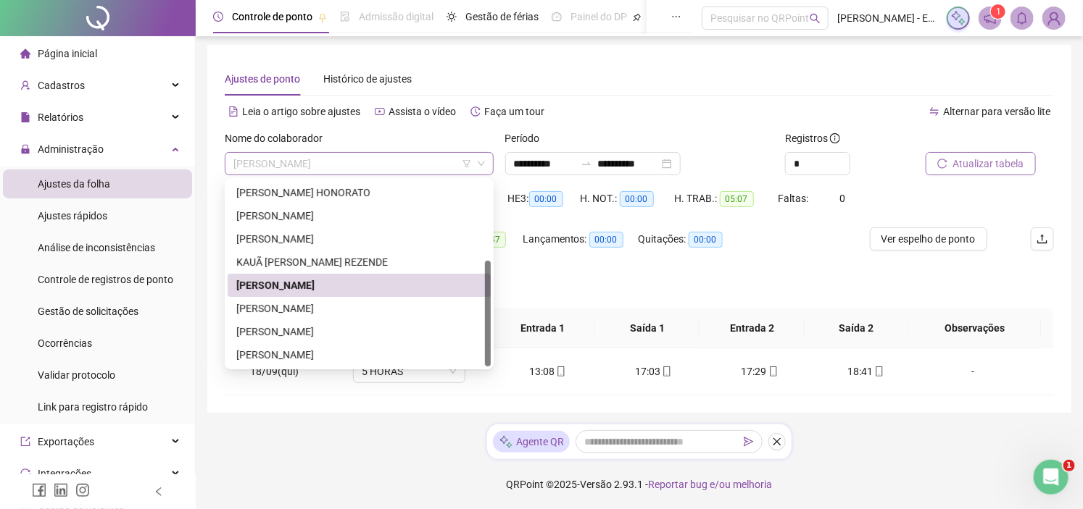
click at [441, 169] on span "[PERSON_NAME]" at bounding box center [358, 164] width 251 height 22
click at [298, 308] on div "[PERSON_NAME]" at bounding box center [359, 309] width 246 height 16
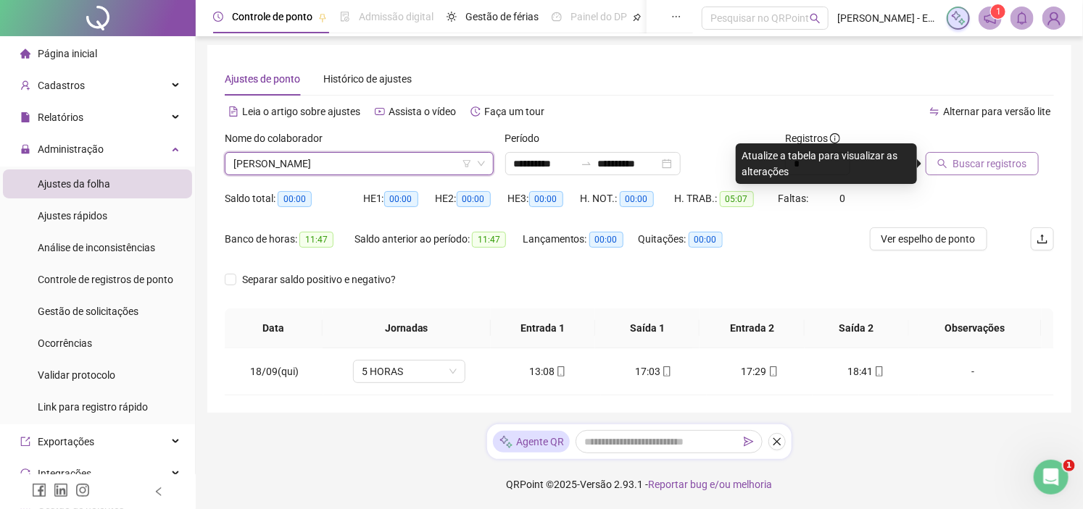
click at [970, 158] on span "Buscar registros" at bounding box center [990, 164] width 74 height 16
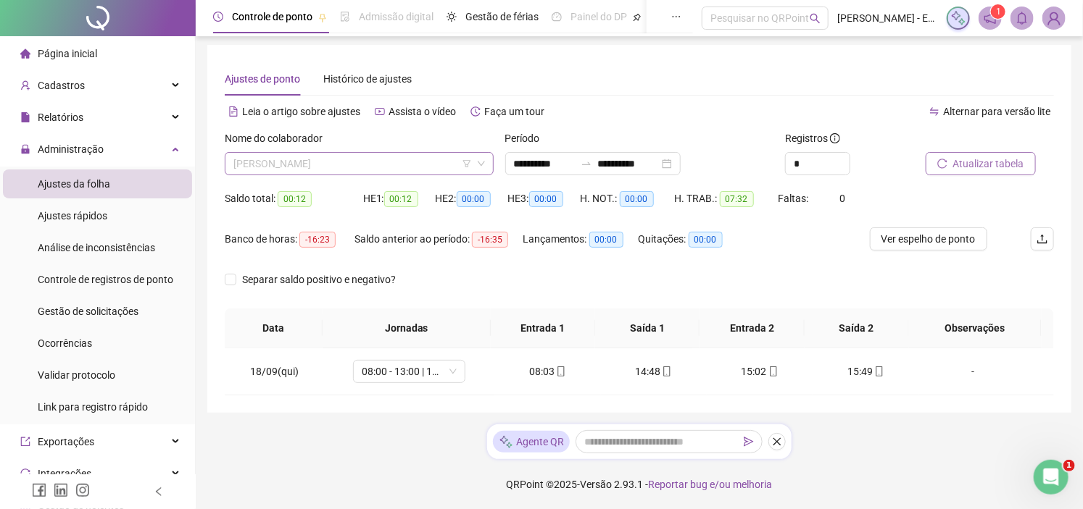
click at [383, 163] on span "[PERSON_NAME]" at bounding box center [358, 164] width 251 height 22
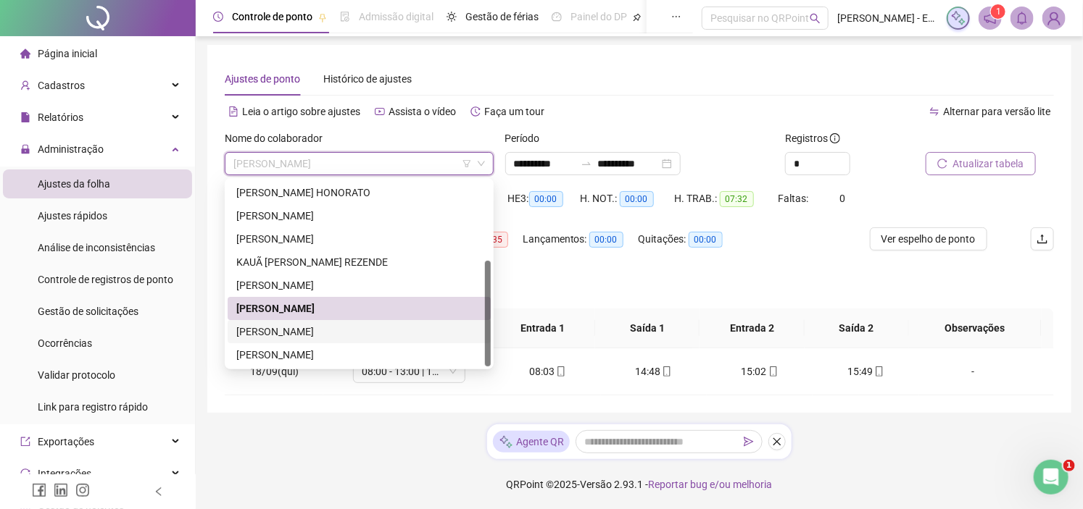
click at [264, 334] on div "[PERSON_NAME]" at bounding box center [359, 332] width 246 height 16
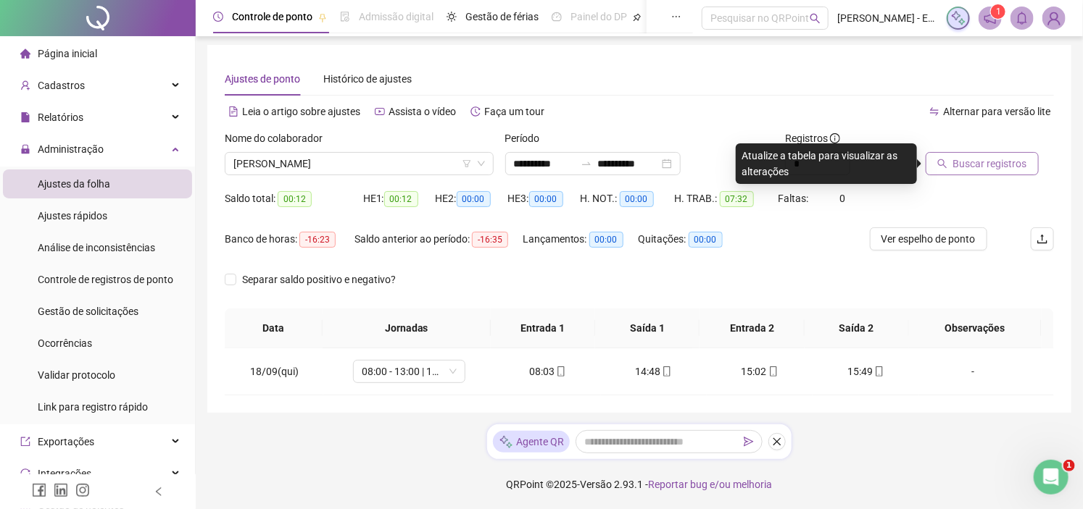
click at [970, 172] on button "Buscar registros" at bounding box center [981, 163] width 113 height 23
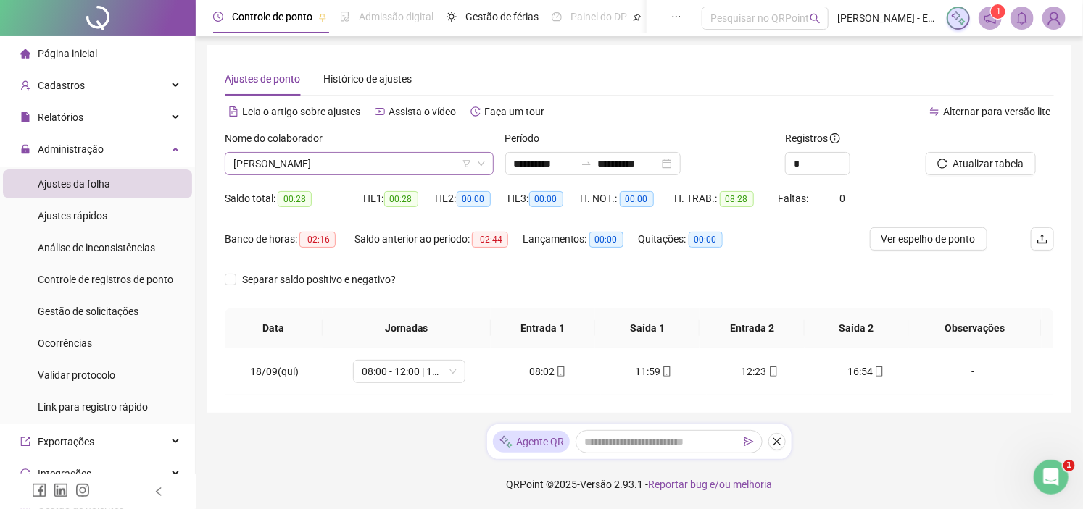
click at [399, 168] on span "[PERSON_NAME]" at bounding box center [358, 164] width 251 height 22
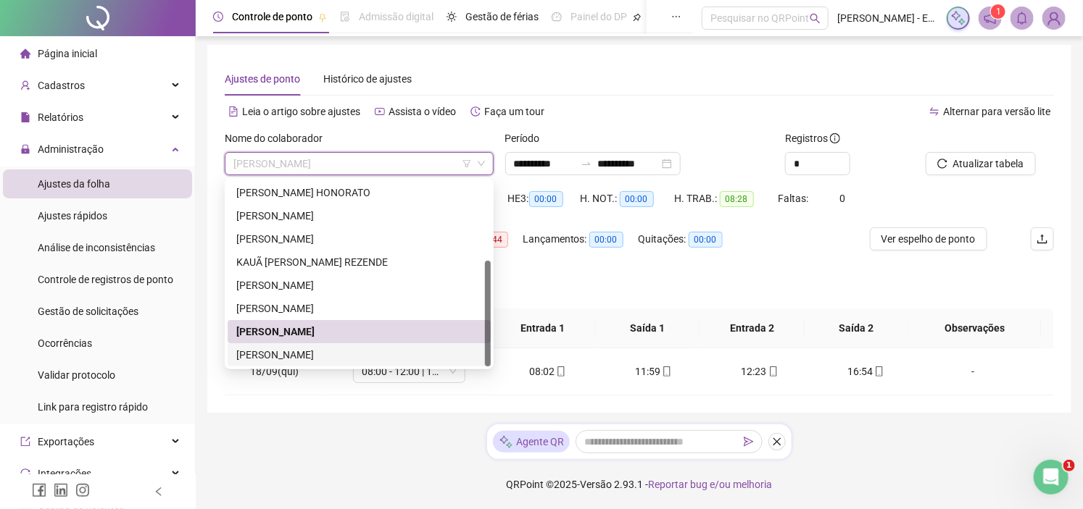
click at [312, 350] on div "[PERSON_NAME]" at bounding box center [359, 355] width 246 height 16
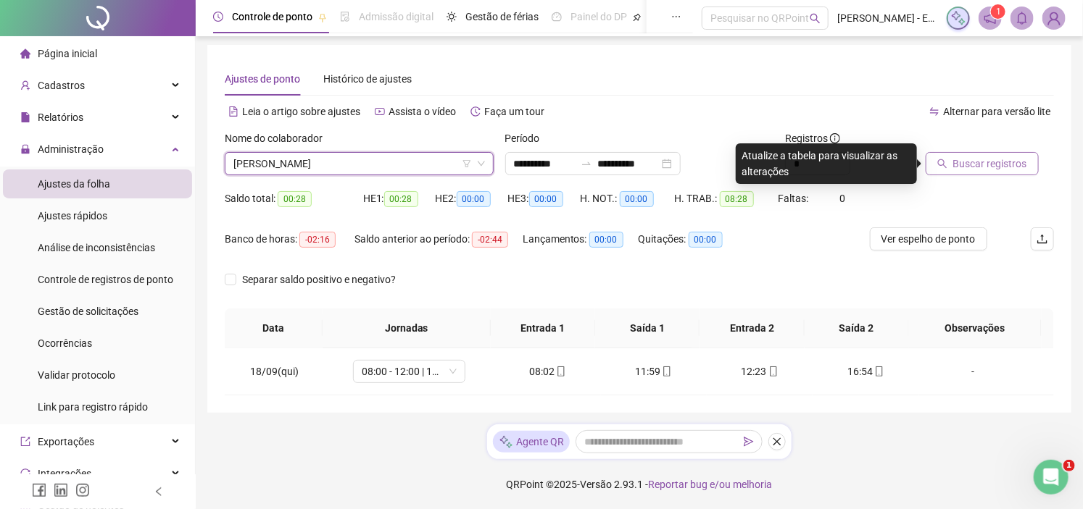
click at [985, 159] on span "Buscar registros" at bounding box center [990, 164] width 74 height 16
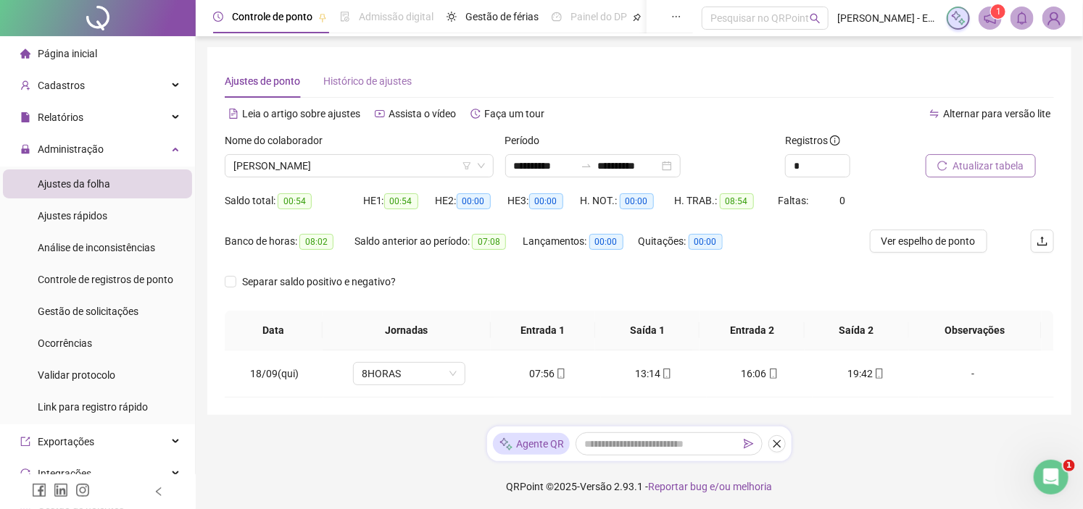
scroll to position [3, 0]
